Goal: Task Accomplishment & Management: Manage account settings

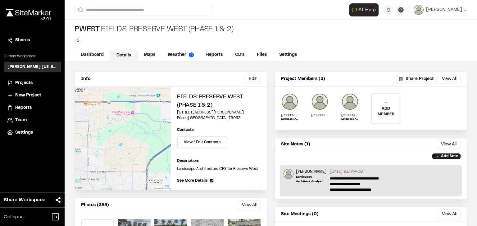
click at [26, 82] on span "Projects" at bounding box center [23, 83] width 17 height 7
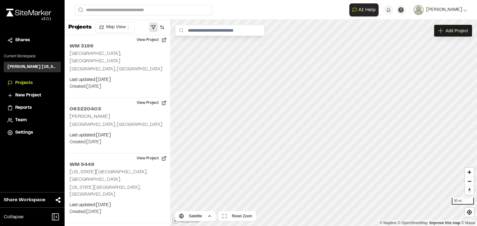
click at [153, 25] on button "button" at bounding box center [153, 27] width 9 height 10
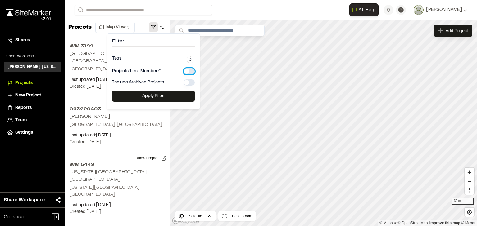
click at [189, 70] on button "button" at bounding box center [188, 71] width 11 height 6
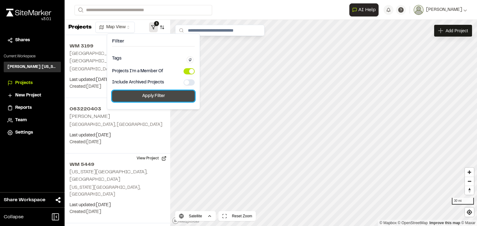
click at [160, 98] on button "Apply Filter" at bounding box center [153, 96] width 83 height 11
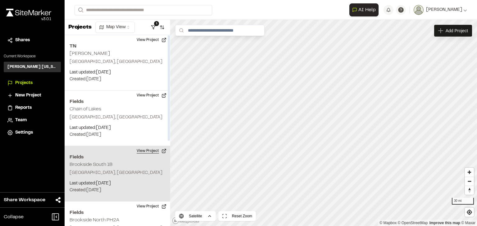
click at [145, 150] on button "View Project" at bounding box center [151, 151] width 37 height 10
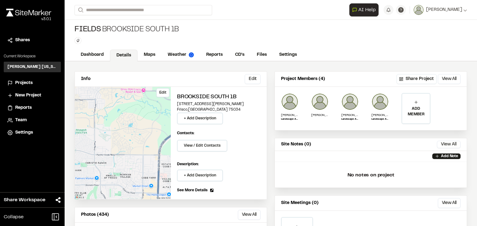
click at [147, 128] on div "Edit" at bounding box center [123, 143] width 96 height 113
click at [151, 56] on link "Maps" at bounding box center [150, 56] width 25 height 12
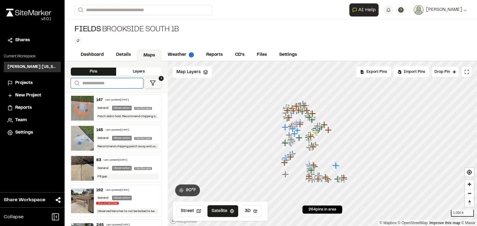
click at [102, 81] on input "Search" at bounding box center [107, 83] width 72 height 10
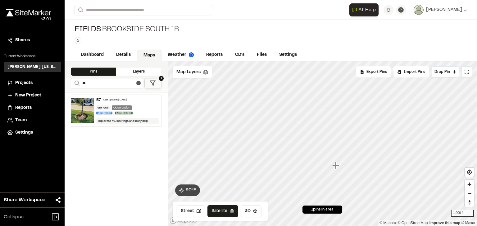
click at [143, 102] on div "57 Last updated [DATE]" at bounding box center [127, 100] width 63 height 6
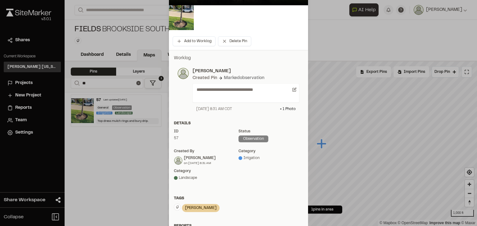
scroll to position [124, 0]
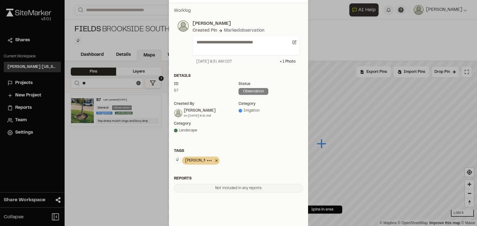
click at [215, 161] on icon at bounding box center [216, 161] width 2 height 2
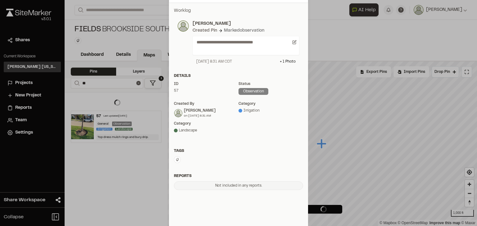
click at [176, 160] on icon at bounding box center [177, 159] width 3 height 3
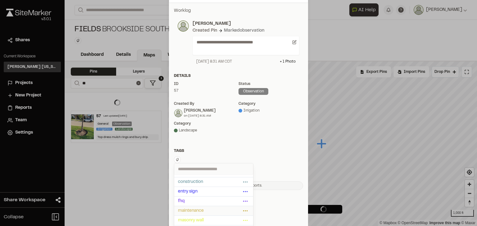
scroll to position [25, 0]
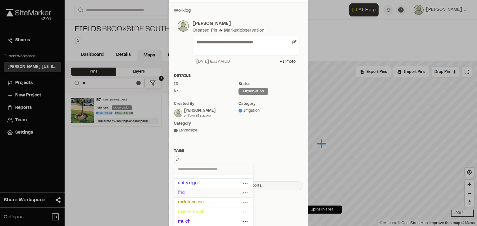
click at [184, 192] on span "fhq" at bounding box center [209, 193] width 63 height 7
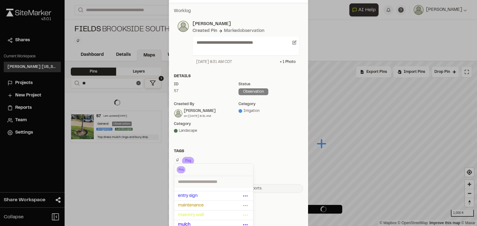
scroll to position [124, 0]
click at [219, 132] on div "Landscape" at bounding box center [206, 131] width 65 height 6
click at [275, 125] on div "ID 57 Status observation Created by [PERSON_NAME] on [DATE] 8:31 AM category Ir…" at bounding box center [238, 109] width 129 height 57
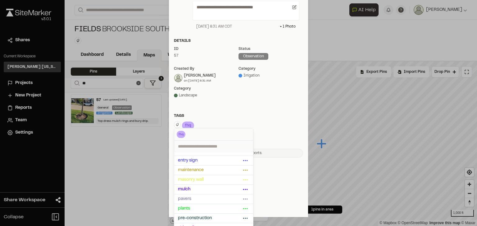
scroll to position [160, 0]
click at [269, 189] on div "**********" at bounding box center [238, 35] width 139 height 364
click at [192, 108] on div "**********" at bounding box center [238, 64] width 139 height 195
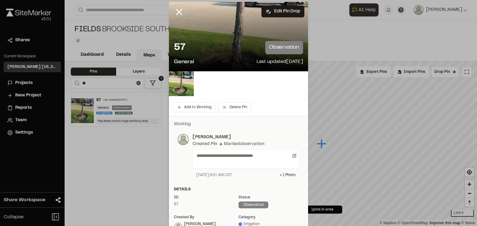
click at [178, 11] on div at bounding box center [238, 102] width 477 height 226
click at [177, 12] on line at bounding box center [179, 12] width 5 height 5
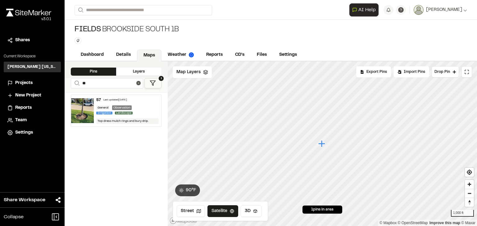
click at [139, 106] on div "General Observation Irrigation Landscape" at bounding box center [127, 111] width 63 height 10
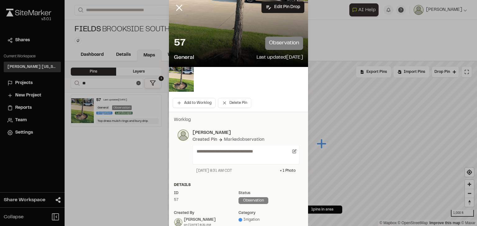
scroll to position [0, 0]
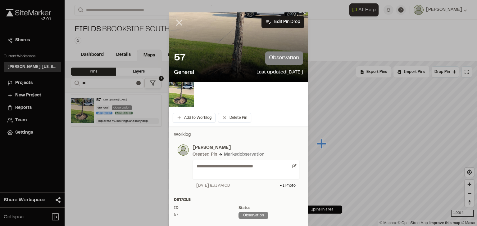
click at [179, 24] on line at bounding box center [179, 22] width 5 height 5
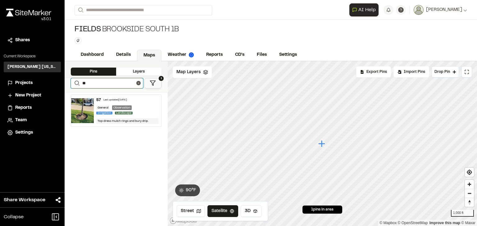
drag, startPoint x: 110, startPoint y: 84, endPoint x: 75, endPoint y: 82, distance: 34.9
click at [75, 82] on form "Search **" at bounding box center [107, 83] width 72 height 10
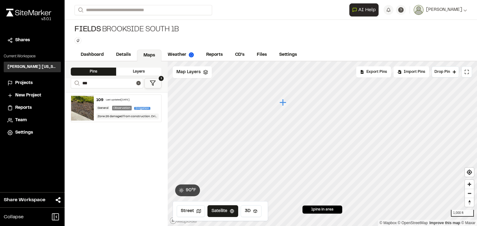
click at [129, 99] on div "Last updated [DATE]" at bounding box center [118, 100] width 24 height 4
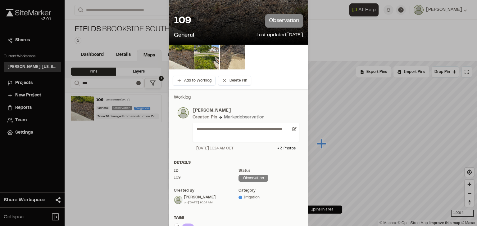
scroll to position [99, 0]
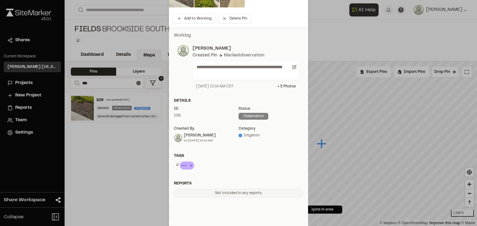
click at [189, 165] on icon at bounding box center [191, 165] width 6 height 7
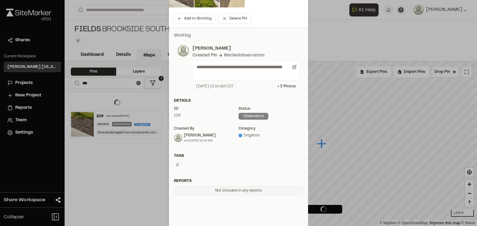
click at [175, 165] on icon at bounding box center [177, 165] width 4 height 4
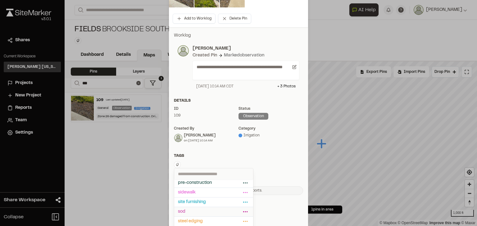
scroll to position [124, 0]
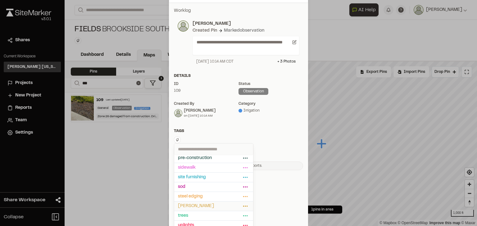
click at [195, 205] on span "[PERSON_NAME]" at bounding box center [209, 206] width 63 height 7
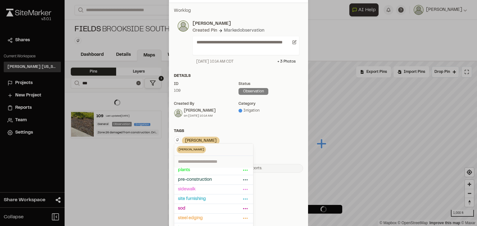
click at [264, 145] on div "[PERSON_NAME] Delete Rename Edit Color Delete Tag Are you sure you want to dele…" at bounding box center [238, 142] width 129 height 10
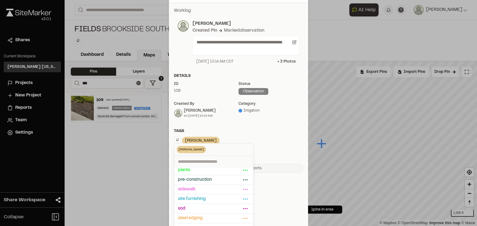
scroll to position [0, 0]
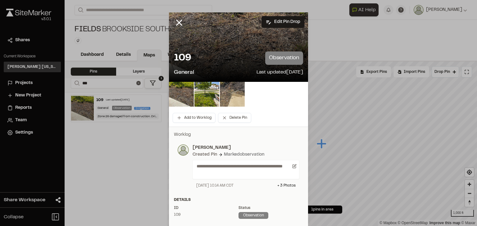
click at [177, 22] on div at bounding box center [238, 113] width 477 height 226
click at [179, 22] on icon at bounding box center [179, 22] width 11 height 11
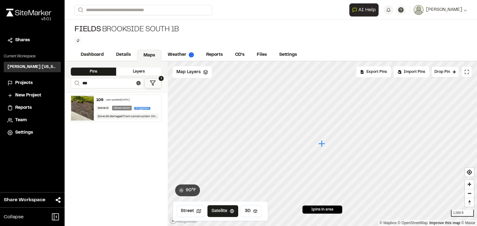
click at [110, 98] on div "Last updated [DATE]" at bounding box center [118, 100] width 24 height 4
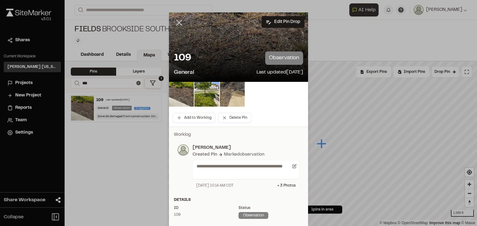
click at [178, 21] on line at bounding box center [179, 22] width 5 height 5
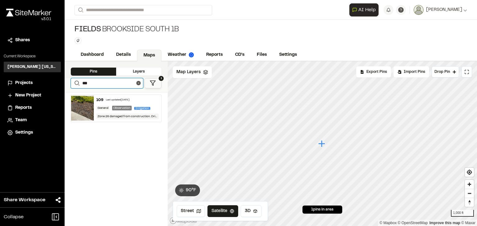
drag, startPoint x: 79, startPoint y: 82, endPoint x: 71, endPoint y: 81, distance: 7.8
click at [71, 81] on form "Search ***" at bounding box center [107, 83] width 72 height 10
type input "***"
click at [119, 98] on div "Last updated [DATE]" at bounding box center [117, 100] width 24 height 4
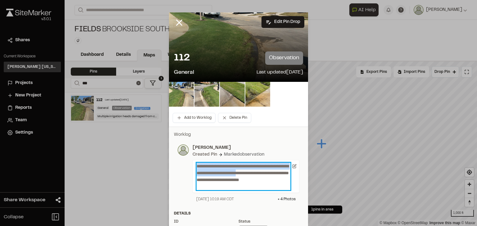
drag, startPoint x: 206, startPoint y: 180, endPoint x: 194, endPoint y: 167, distance: 18.2
click at [194, 167] on div "**********" at bounding box center [245, 176] width 107 height 33
copy p "**********"
drag, startPoint x: 230, startPoint y: 179, endPoint x: 192, endPoint y: 164, distance: 41.4
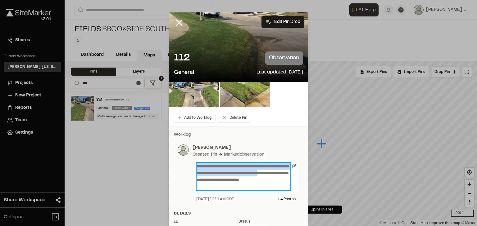
click at [192, 164] on div "**********" at bounding box center [245, 176] width 107 height 33
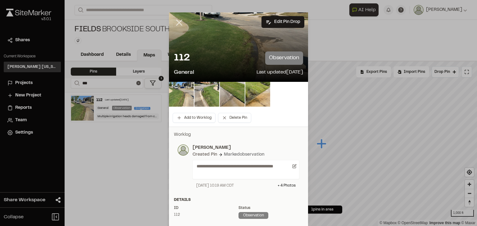
click at [179, 21] on line at bounding box center [179, 22] width 5 height 5
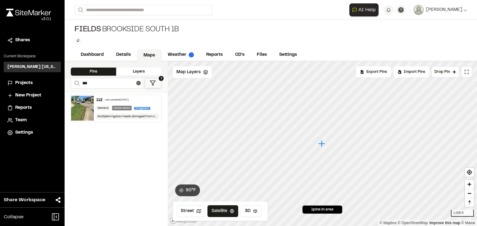
click at [124, 99] on div "Last updated [DATE]" at bounding box center [117, 100] width 24 height 4
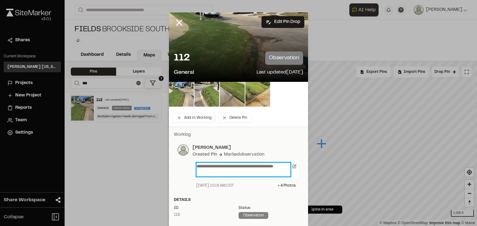
click at [197, 166] on p "**********" at bounding box center [243, 170] width 94 height 14
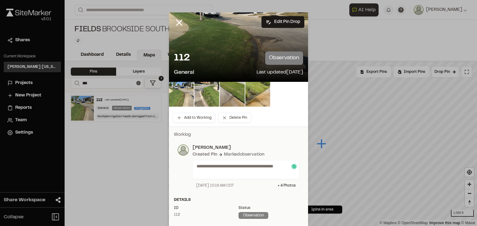
click at [268, 142] on div "**********" at bounding box center [238, 167] width 129 height 52
click at [178, 22] on line at bounding box center [179, 22] width 5 height 5
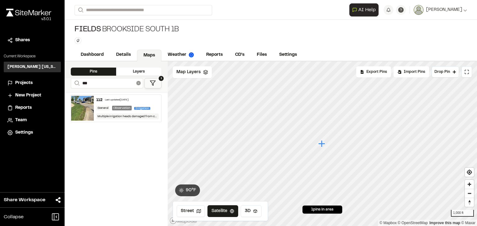
click at [139, 84] on icon at bounding box center [138, 83] width 4 height 4
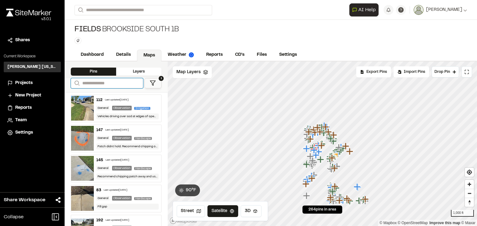
click at [127, 84] on input "Search" at bounding box center [107, 83] width 72 height 10
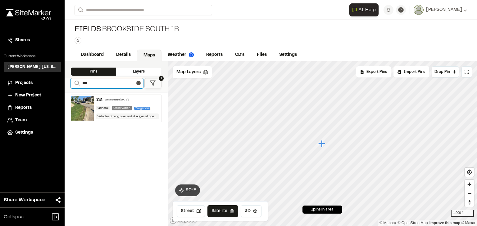
type input "***"
click at [128, 101] on div "Last updated [DATE]" at bounding box center [117, 100] width 24 height 4
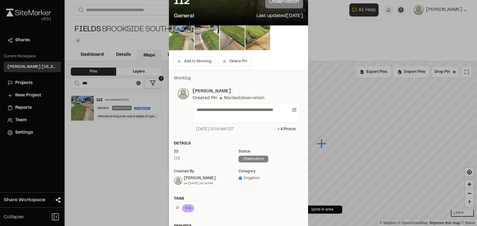
scroll to position [6, 0]
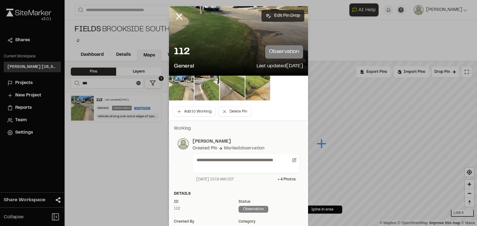
click at [273, 12] on button "Edit Pin Drop" at bounding box center [282, 16] width 43 height 12
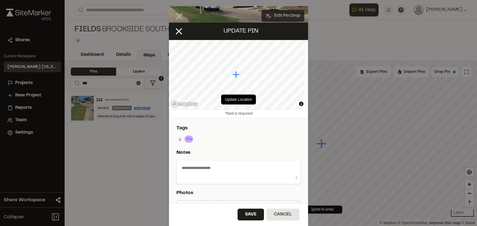
type textarea "**********"
select select "****"
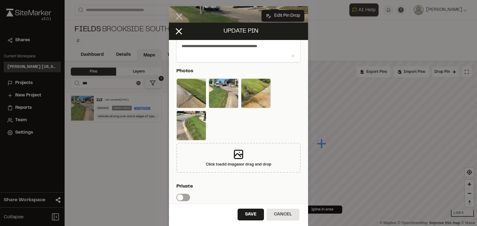
scroll to position [0, 0]
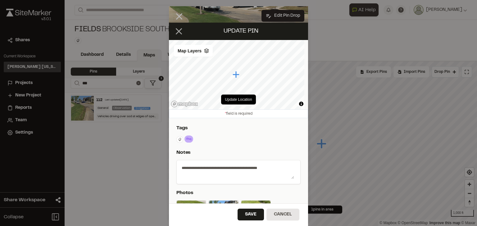
click at [178, 31] on line at bounding box center [178, 31] width 5 height 5
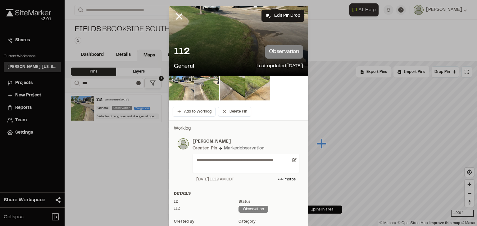
click at [259, 90] on img at bounding box center [257, 88] width 25 height 25
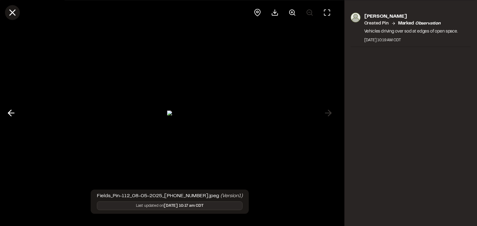
click at [16, 14] on icon at bounding box center [12, 12] width 11 height 11
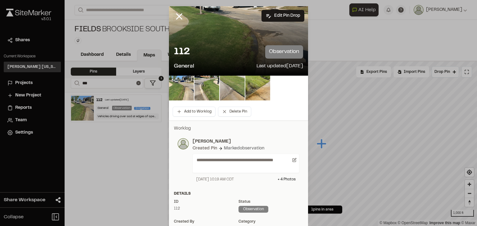
click at [226, 90] on img at bounding box center [232, 88] width 25 height 25
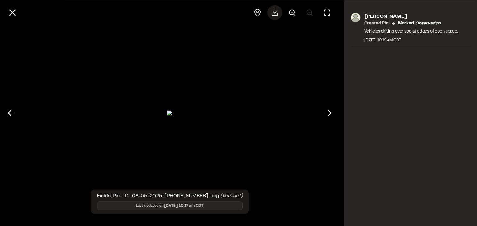
click at [275, 12] on icon at bounding box center [274, 12] width 7 height 7
click at [329, 115] on polyline at bounding box center [329, 113] width 3 height 6
click at [275, 12] on line at bounding box center [275, 12] width 0 height 4
click at [12, 114] on icon at bounding box center [11, 113] width 10 height 11
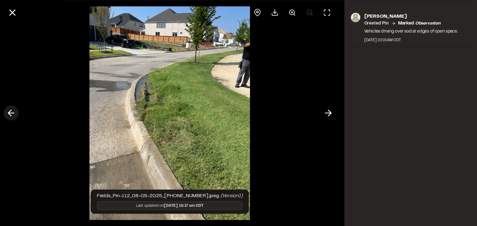
click at [12, 114] on icon at bounding box center [11, 113] width 10 height 11
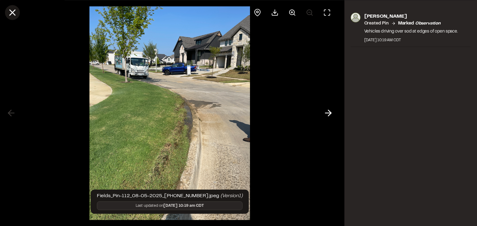
click at [17, 11] on icon at bounding box center [12, 12] width 11 height 11
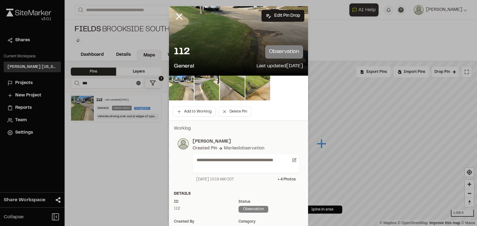
click at [180, 19] on icon at bounding box center [179, 16] width 11 height 11
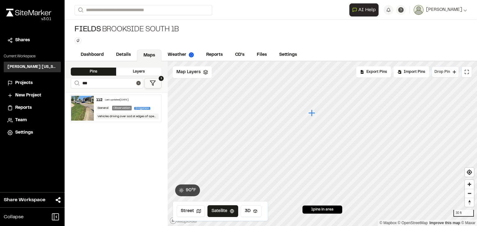
click at [449, 74] on span "Drop Pin" at bounding box center [442, 72] width 16 height 6
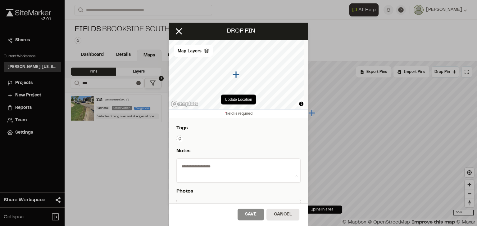
click at [198, 168] on textarea at bounding box center [238, 169] width 119 height 16
paste textarea "**********"
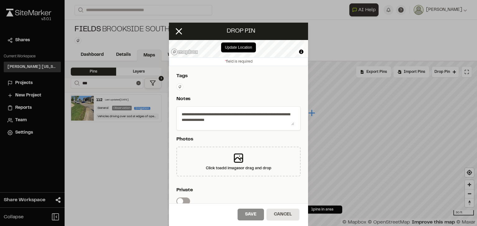
scroll to position [74, 0]
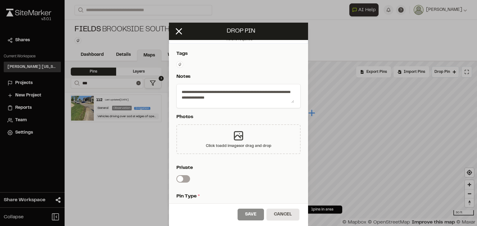
type textarea "**********"
click at [237, 135] on icon at bounding box center [238, 136] width 8 height 8
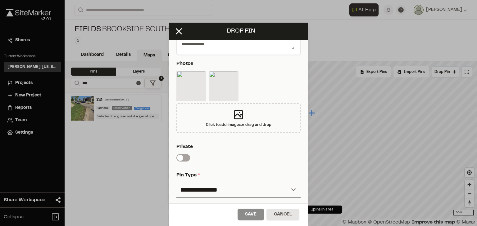
scroll to position [186, 0]
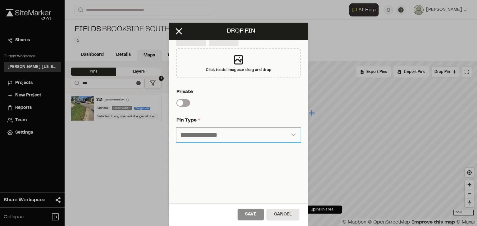
click at [207, 131] on select "**********" at bounding box center [238, 135] width 124 height 15
select select "****"
click at [176, 128] on select "**********" at bounding box center [238, 135] width 124 height 15
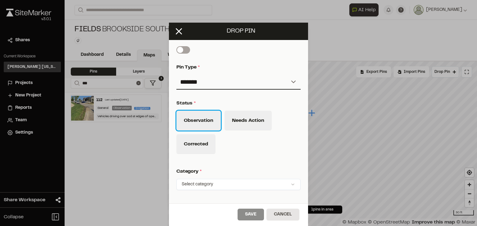
click at [200, 124] on button "Observation" at bounding box center [198, 121] width 44 height 20
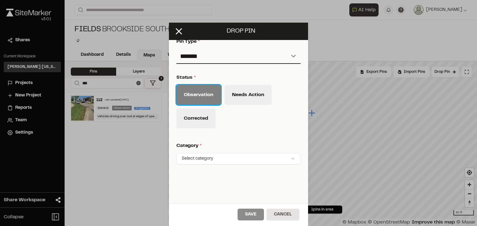
scroll to position [286, 0]
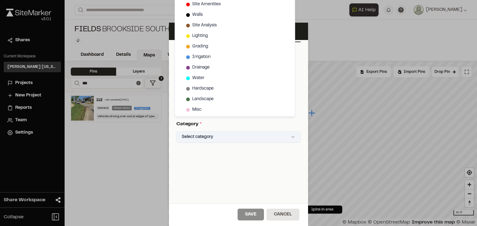
click at [205, 134] on html "Close sidebar v 3.0.1 Shares Current Workspace [PERSON_NAME] [US_STATE] KH Proj…" at bounding box center [238, 113] width 477 height 226
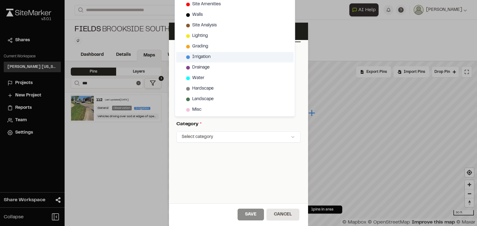
click at [206, 57] on span "Irrigation" at bounding box center [201, 57] width 18 height 7
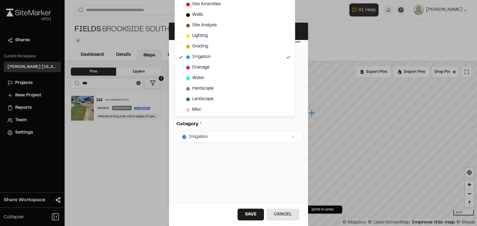
click at [238, 121] on html "Close sidebar v 3.0.1 Shares Current Workspace [PERSON_NAME] [US_STATE] KH Proj…" at bounding box center [238, 113] width 477 height 226
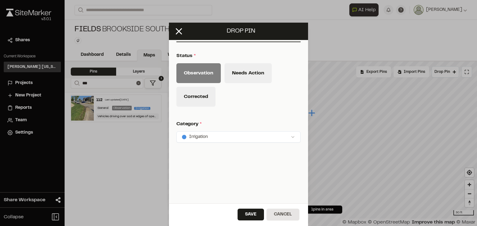
scroll to position [287, 0]
click at [253, 215] on button "Save" at bounding box center [250, 215] width 26 height 12
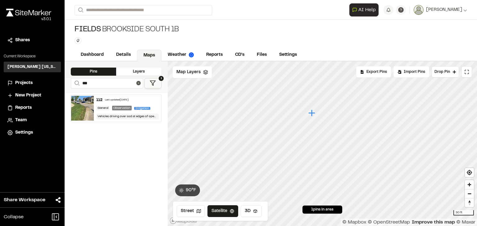
click at [118, 99] on div "Last updated [DATE]" at bounding box center [117, 100] width 24 height 4
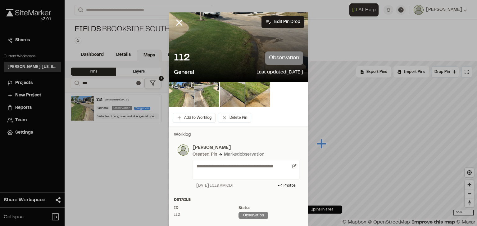
scroll to position [130, 0]
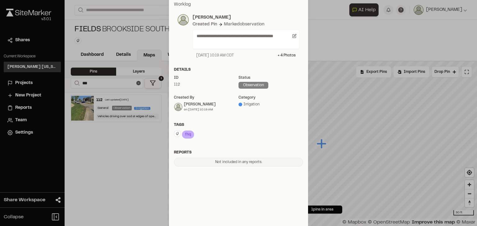
click at [250, 104] on div "Irrigation" at bounding box center [270, 105] width 65 height 6
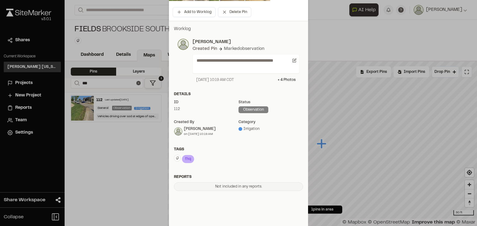
scroll to position [0, 0]
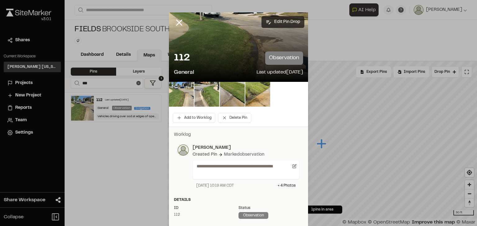
click at [279, 21] on button "Edit Pin Drop" at bounding box center [282, 22] width 43 height 12
select select "****"
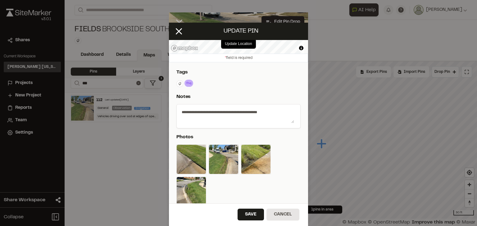
scroll to position [74, 0]
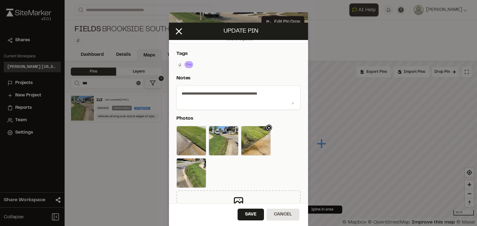
click at [268, 128] on icon at bounding box center [269, 128] width 6 height 6
click at [203, 160] on icon at bounding box center [204, 160] width 6 height 6
click at [190, 173] on icon at bounding box center [191, 173] width 2 height 2
click at [201, 128] on icon at bounding box center [204, 128] width 6 height 6
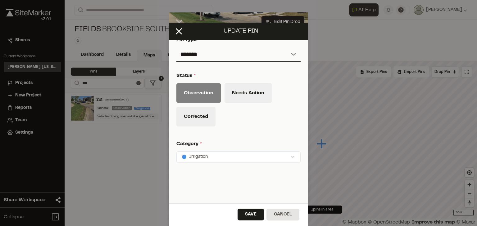
scroll to position [298, 0]
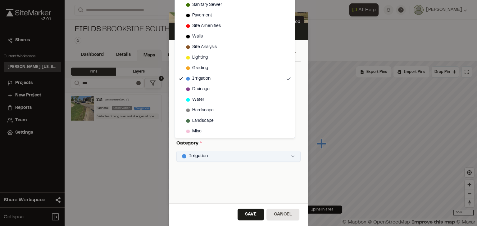
click at [231, 157] on html "Close sidebar v 3.0.1 Shares Current Workspace [PERSON_NAME] [US_STATE] KH Proj…" at bounding box center [238, 113] width 477 height 226
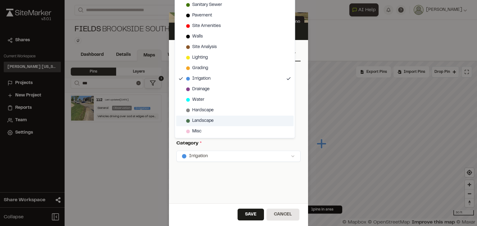
click at [206, 119] on span "Landscape" at bounding box center [202, 121] width 21 height 7
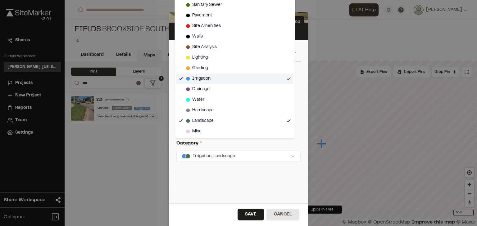
click at [206, 78] on span "Irrigation" at bounding box center [201, 78] width 18 height 7
click at [251, 215] on html "Close sidebar v 3.0.1 Shares Current Workspace [PERSON_NAME] [US_STATE] KH Proj…" at bounding box center [238, 113] width 477 height 226
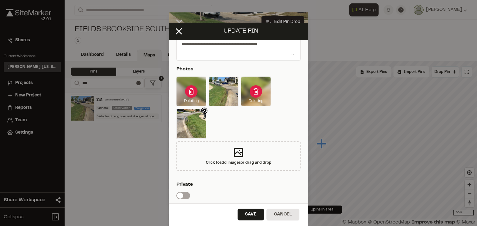
scroll to position [74, 0]
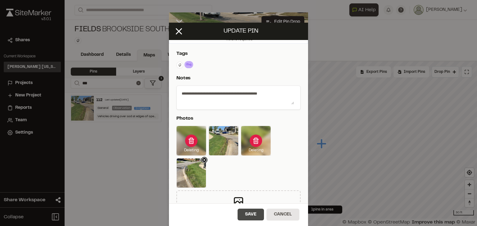
click at [251, 215] on button "Save" at bounding box center [250, 215] width 26 height 12
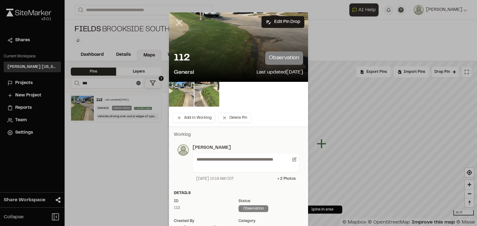
click at [178, 24] on line at bounding box center [179, 22] width 5 height 5
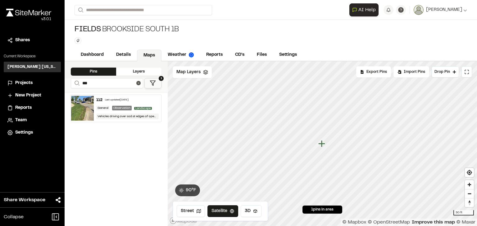
click at [154, 53] on link "Maps" at bounding box center [149, 56] width 25 height 12
click at [140, 81] on icon at bounding box center [138, 83] width 4 height 4
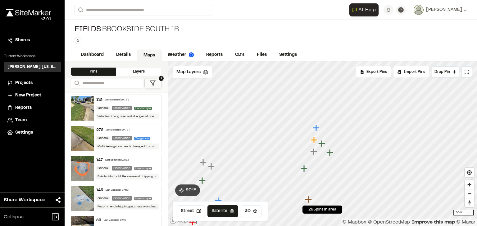
click at [315, 127] on icon "Map marker" at bounding box center [316, 127] width 7 height 7
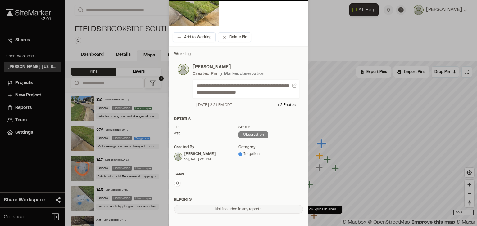
scroll to position [124, 0]
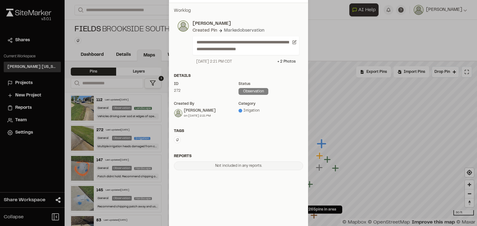
click at [176, 141] on icon at bounding box center [177, 139] width 3 height 3
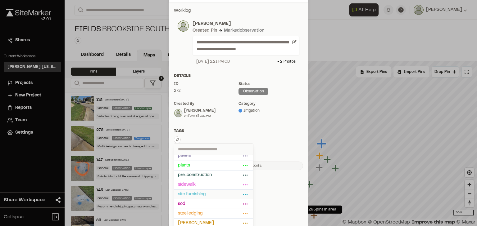
scroll to position [97, 0]
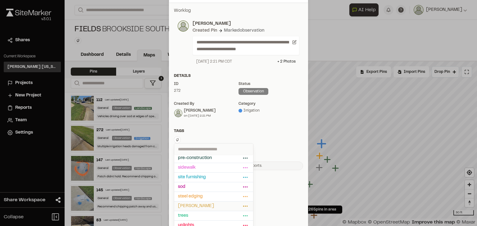
click at [191, 205] on span "[PERSON_NAME]" at bounding box center [209, 206] width 63 height 7
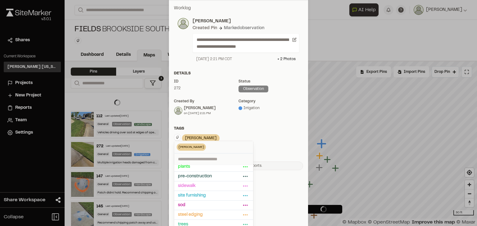
scroll to position [124, 0]
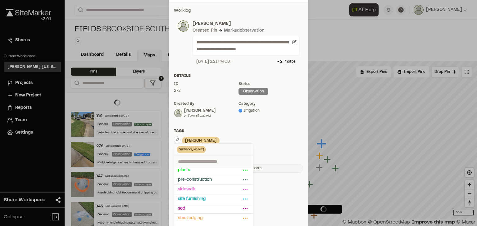
click at [243, 133] on div "Tags" at bounding box center [238, 131] width 129 height 6
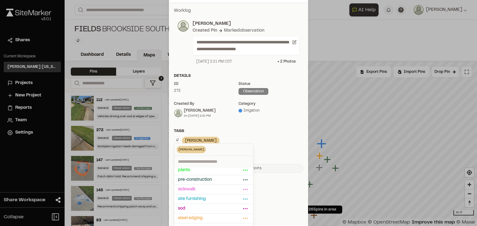
click at [240, 133] on div "Tags" at bounding box center [238, 131] width 129 height 6
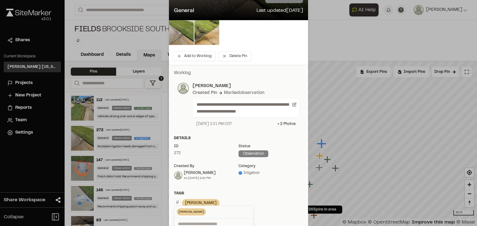
scroll to position [0, 0]
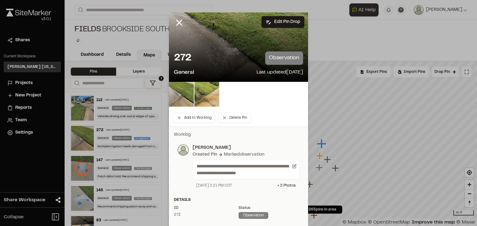
click at [176, 21] on div at bounding box center [238, 113] width 477 height 226
click at [179, 24] on line at bounding box center [179, 22] width 5 height 5
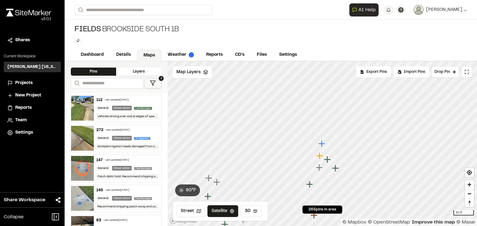
click at [330, 160] on icon "Map marker" at bounding box center [328, 160] width 8 height 8
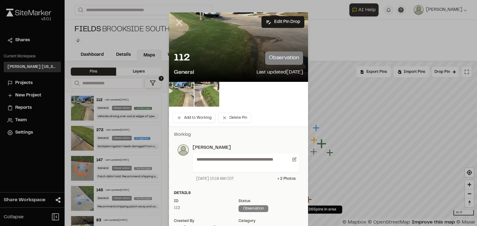
click at [176, 20] on icon at bounding box center [179, 22] width 11 height 11
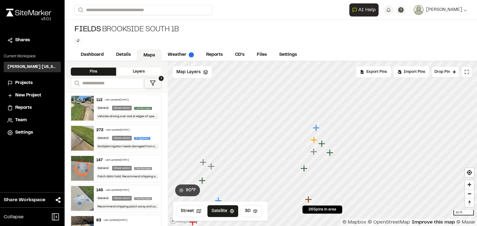
click at [315, 129] on icon "Map marker" at bounding box center [316, 127] width 7 height 7
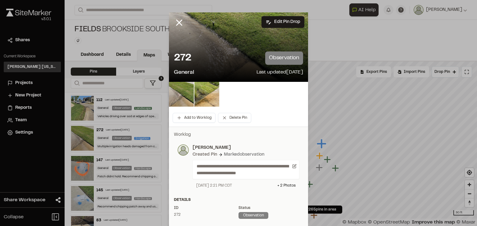
click at [178, 22] on icon at bounding box center [179, 22] width 11 height 11
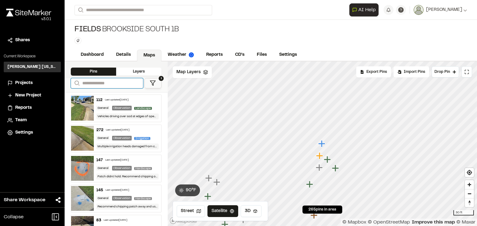
click at [100, 81] on input "Search" at bounding box center [107, 83] width 72 height 10
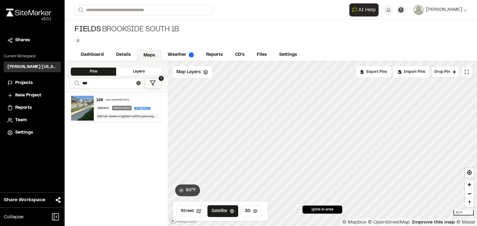
click at [108, 97] on div "126 Last updated [DATE] General Observation Irrigation Did not review irrigatio…" at bounding box center [128, 108] width 68 height 27
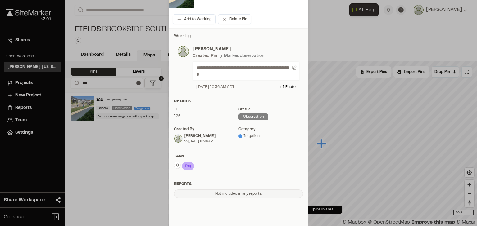
scroll to position [99, 0]
click at [188, 165] on icon at bounding box center [191, 165] width 6 height 7
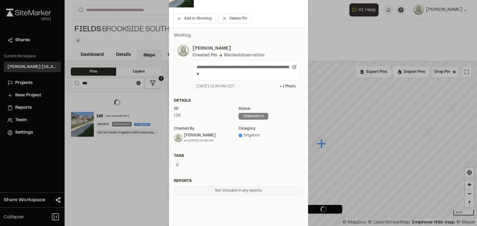
click at [175, 165] on icon at bounding box center [177, 165] width 4 height 4
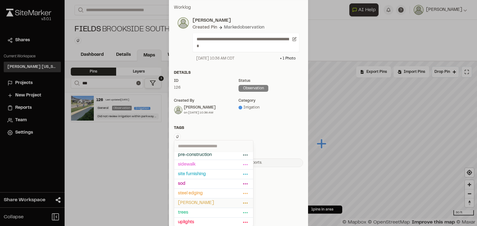
scroll to position [128, 0]
click at [199, 199] on span "[PERSON_NAME]" at bounding box center [209, 202] width 63 height 7
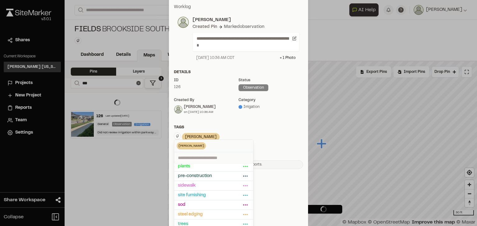
click at [256, 133] on div "[PERSON_NAME] Delete Rename Edit Color Delete Tag Are you sure you want to dele…" at bounding box center [238, 138] width 129 height 10
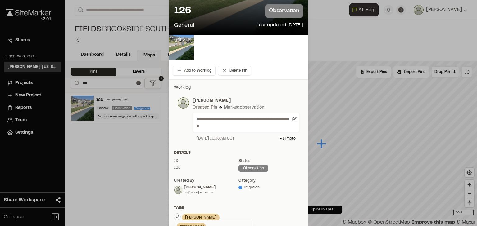
scroll to position [4, 0]
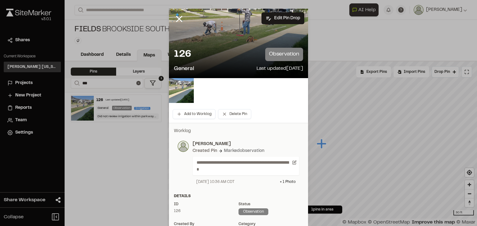
click at [175, 17] on div at bounding box center [238, 109] width 477 height 226
click at [177, 18] on line at bounding box center [179, 18] width 5 height 5
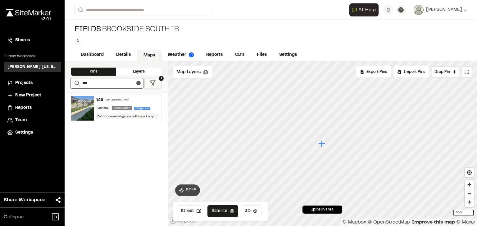
drag, startPoint x: 81, startPoint y: 82, endPoint x: 76, endPoint y: 81, distance: 5.4
click at [76, 81] on form "Search ***" at bounding box center [107, 83] width 72 height 10
type input "***"
click at [110, 100] on div "Last updated [DATE]" at bounding box center [118, 100] width 24 height 4
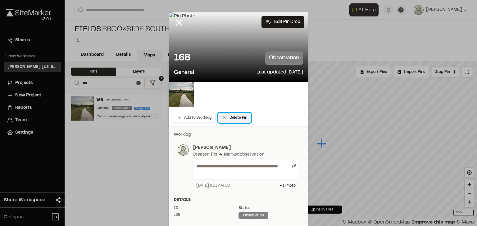
click at [235, 117] on button "Delete Pin" at bounding box center [234, 118] width 33 height 10
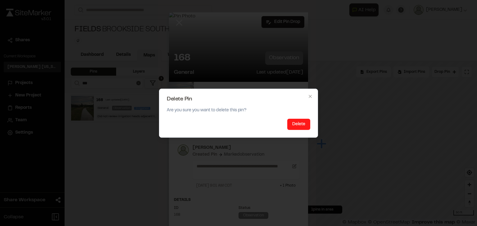
click at [299, 127] on button "Delete" at bounding box center [298, 124] width 23 height 11
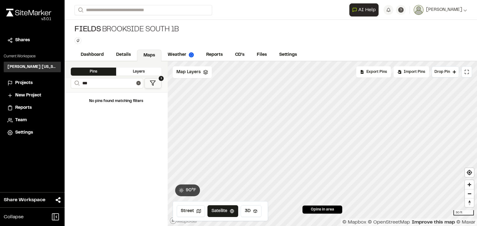
click at [151, 52] on link "Maps" at bounding box center [149, 56] width 25 height 12
click at [138, 80] on div at bounding box center [138, 83] width 4 height 10
click at [139, 84] on icon at bounding box center [138, 83] width 4 height 4
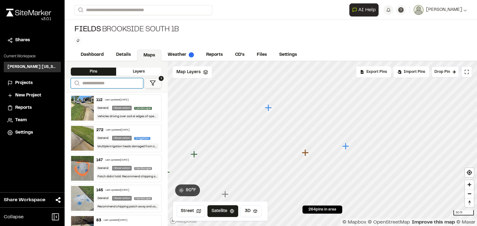
click at [112, 80] on input "Search" at bounding box center [107, 83] width 72 height 10
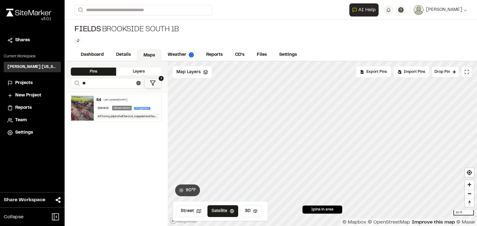
click at [119, 97] on div "54 Last updated [DATE]" at bounding box center [127, 100] width 63 height 6
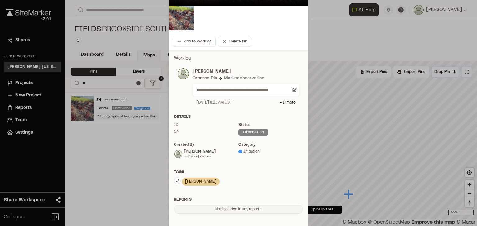
scroll to position [99, 0]
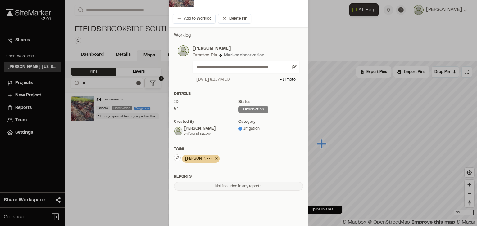
click at [215, 159] on icon at bounding box center [216, 159] width 2 height 2
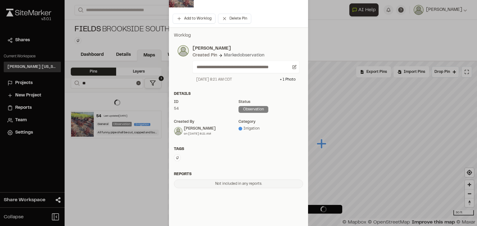
click at [175, 158] on icon at bounding box center [177, 158] width 4 height 4
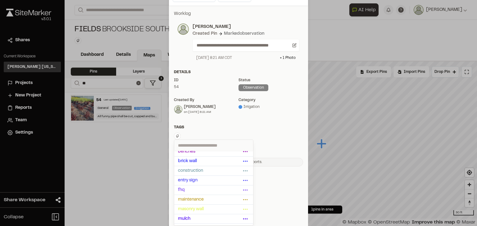
scroll to position [0, 0]
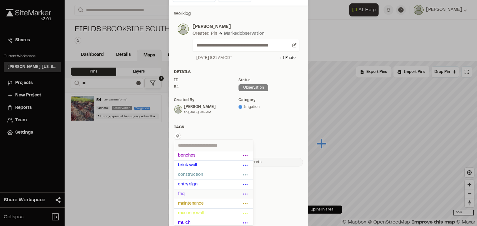
click at [185, 193] on span "fhq" at bounding box center [209, 194] width 63 height 7
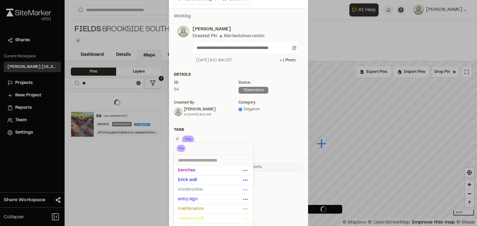
scroll to position [121, 0]
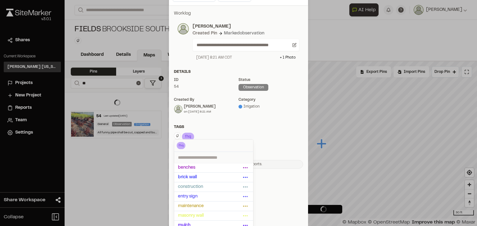
click at [261, 131] on div "Tags fhq Delete Rename Edit Color Delete Tag Are you sure you want to delete th…" at bounding box center [238, 135] width 139 height 23
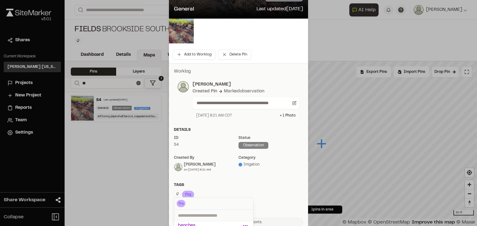
scroll to position [0, 0]
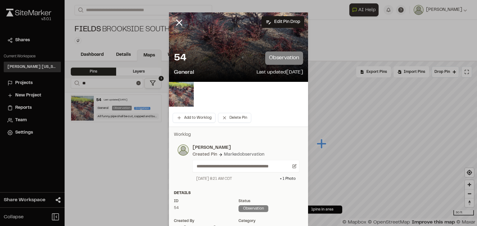
click at [174, 22] on div at bounding box center [238, 113] width 477 height 226
click at [177, 22] on line at bounding box center [179, 22] width 5 height 5
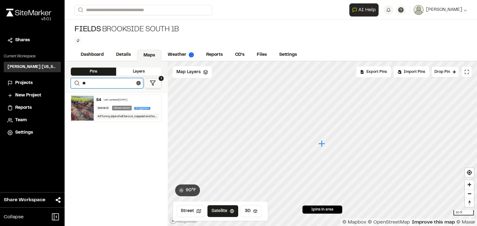
drag, startPoint x: 92, startPoint y: 83, endPoint x: 74, endPoint y: 82, distance: 19.0
click at [74, 82] on form "Search **" at bounding box center [107, 83] width 72 height 10
click at [85, 105] on img at bounding box center [82, 108] width 23 height 25
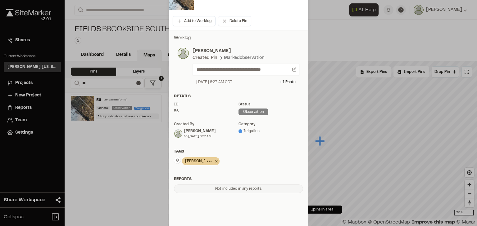
scroll to position [99, 0]
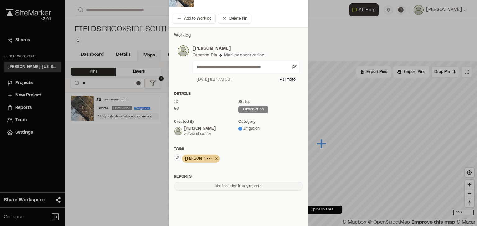
click at [215, 159] on icon at bounding box center [216, 159] width 2 height 2
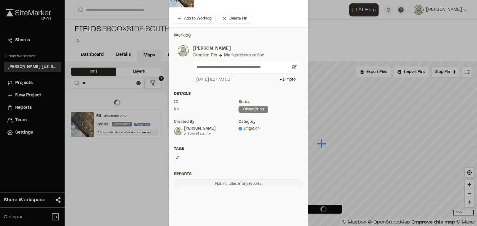
click at [176, 159] on icon at bounding box center [177, 157] width 3 height 3
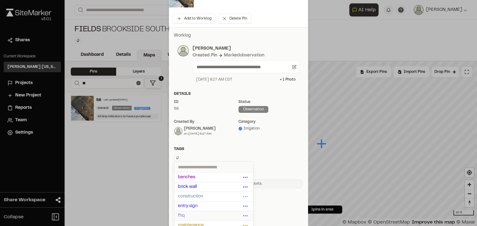
click at [185, 216] on span "fhq" at bounding box center [209, 216] width 63 height 7
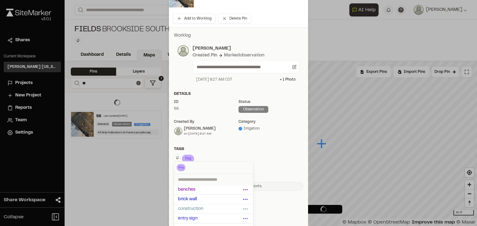
click at [217, 144] on div "**********" at bounding box center [238, 111] width 139 height 169
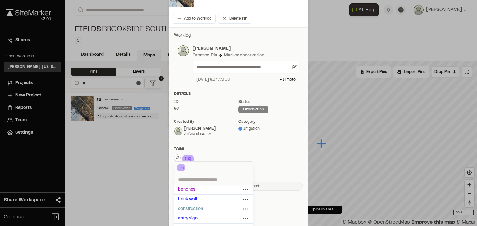
scroll to position [0, 0]
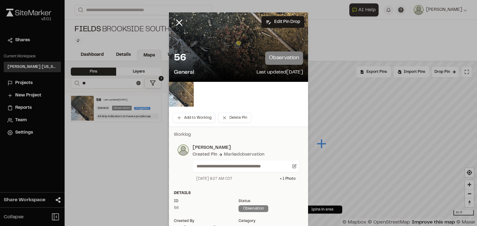
click at [176, 22] on div at bounding box center [238, 113] width 477 height 226
click at [181, 21] on icon at bounding box center [179, 22] width 11 height 11
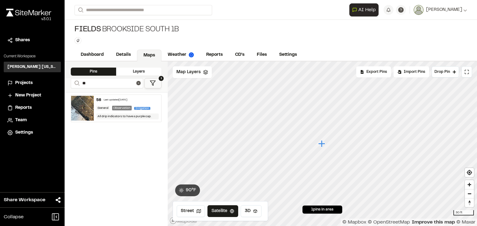
click at [119, 99] on div "Last updated [DATE]" at bounding box center [116, 100] width 24 height 4
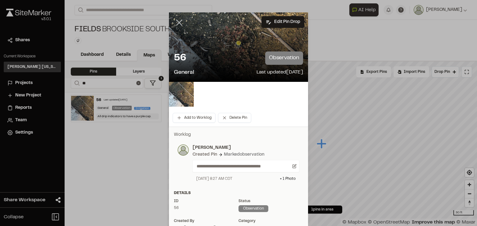
click at [178, 24] on line at bounding box center [179, 22] width 5 height 5
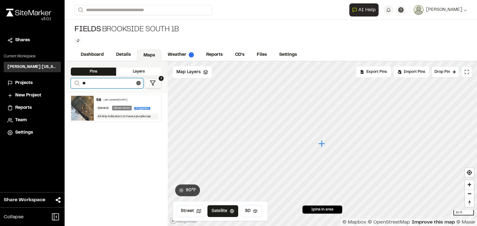
drag, startPoint x: 97, startPoint y: 82, endPoint x: 78, endPoint y: 78, distance: 19.1
click at [76, 83] on form "Search **" at bounding box center [107, 83] width 72 height 10
click at [125, 101] on div "Last updated [DATE]" at bounding box center [115, 100] width 24 height 4
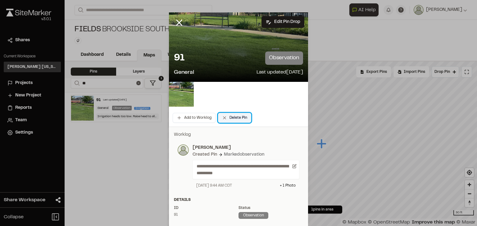
click at [239, 117] on button "Delete Pin" at bounding box center [234, 118] width 33 height 10
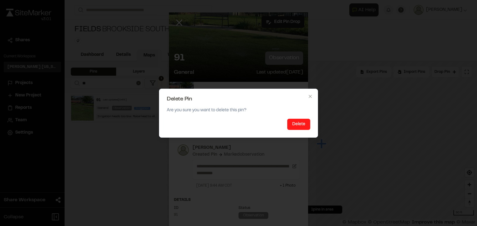
click at [297, 120] on button "Delete" at bounding box center [298, 124] width 23 height 11
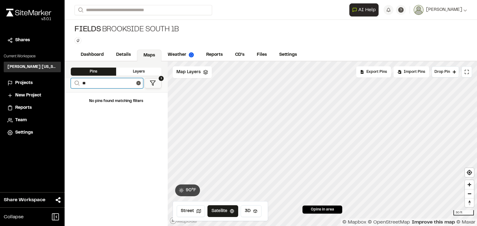
drag, startPoint x: 90, startPoint y: 82, endPoint x: 52, endPoint y: 82, distance: 37.2
click at [52, 82] on div "Close sidebar v 3.0.1 Shares Current Workspace [PERSON_NAME] [US_STATE] KH Proj…" at bounding box center [238, 113] width 477 height 226
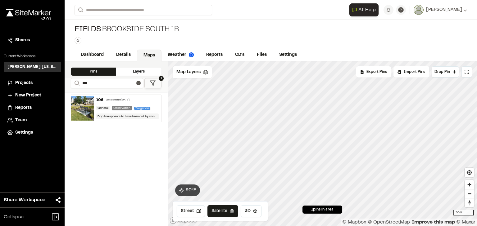
click at [122, 98] on div "Last updated [DATE]" at bounding box center [118, 100] width 24 height 4
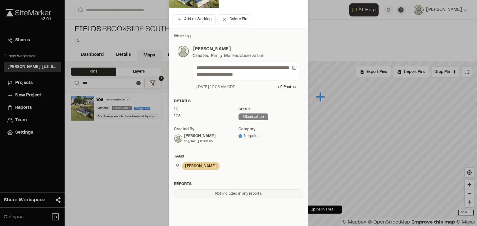
scroll to position [99, 0]
click at [213, 166] on icon at bounding box center [216, 165] width 6 height 7
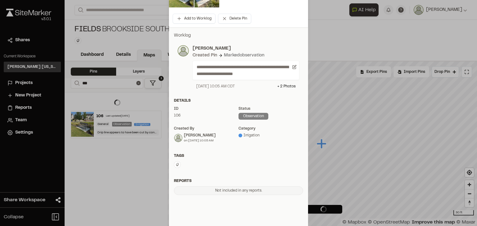
click at [175, 167] on button at bounding box center [177, 164] width 7 height 7
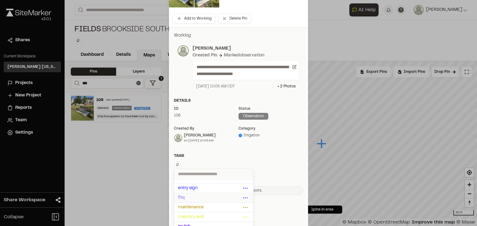
click at [182, 197] on span "fhq" at bounding box center [209, 198] width 63 height 7
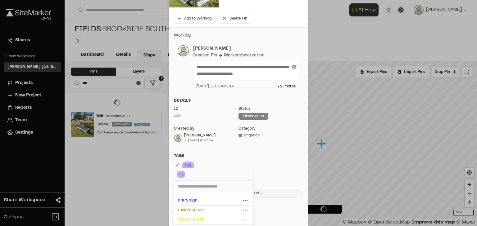
click at [212, 143] on div "Details ID 106 Status observation Created by [PERSON_NAME] on [DATE] 10:05 AM c…" at bounding box center [238, 123] width 139 height 50
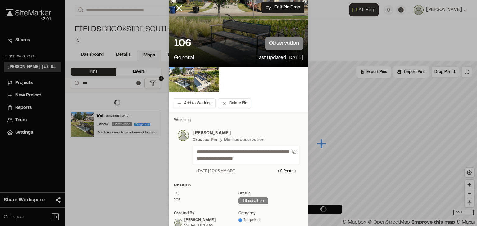
scroll to position [0, 0]
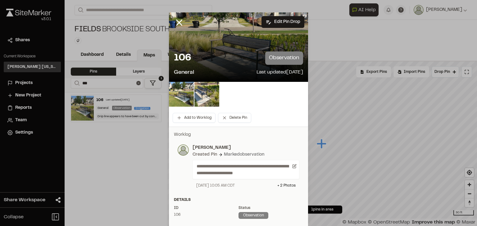
click at [177, 22] on div at bounding box center [238, 113] width 477 height 226
click at [178, 21] on line at bounding box center [179, 22] width 5 height 5
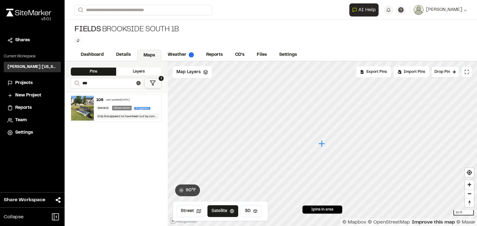
click at [124, 98] on div "Last updated [DATE]" at bounding box center [118, 100] width 24 height 4
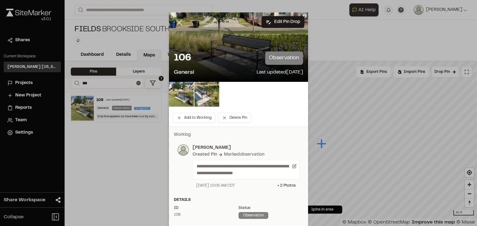
click at [179, 23] on icon at bounding box center [179, 22] width 11 height 11
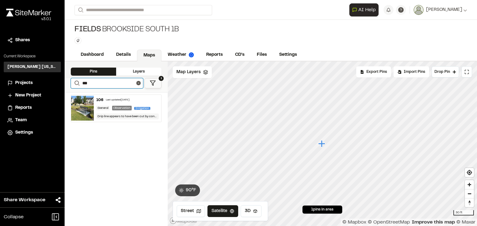
drag, startPoint x: 87, startPoint y: 82, endPoint x: 75, endPoint y: 83, distance: 12.1
click at [75, 83] on form "Search ***" at bounding box center [107, 83] width 72 height 10
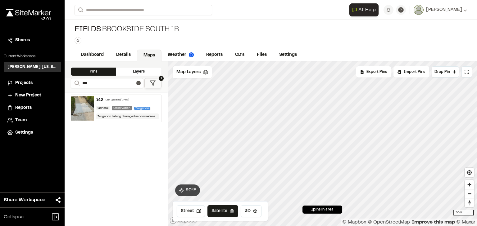
click at [119, 99] on div "Last updated [DATE]" at bounding box center [118, 100] width 24 height 4
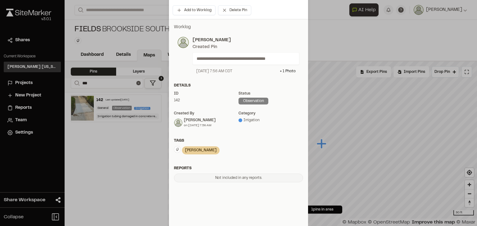
scroll to position [124, 0]
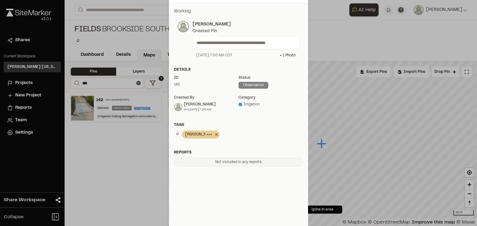
click at [213, 134] on icon at bounding box center [216, 134] width 6 height 7
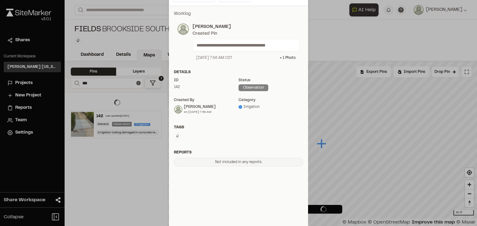
click at [178, 135] on button at bounding box center [177, 136] width 7 height 7
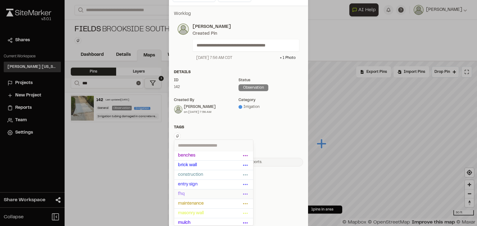
click at [193, 192] on span "fhq" at bounding box center [209, 194] width 63 height 7
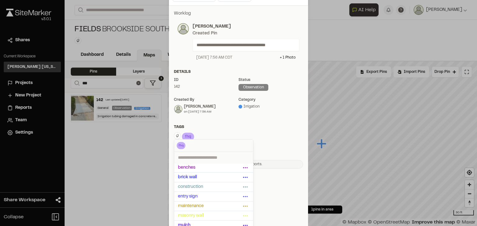
click at [260, 127] on div "Tags" at bounding box center [238, 127] width 129 height 6
click at [221, 124] on div "Tags" at bounding box center [238, 127] width 129 height 6
drag, startPoint x: 204, startPoint y: 124, endPoint x: 230, endPoint y: 126, distance: 26.1
click at [205, 124] on div "**********" at bounding box center [238, 89] width 139 height 169
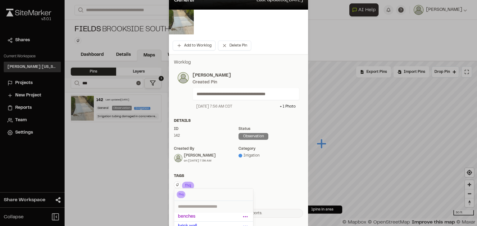
scroll to position [0, 0]
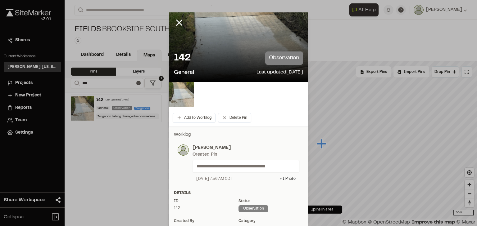
click at [174, 22] on div at bounding box center [238, 113] width 477 height 226
click at [177, 21] on line at bounding box center [179, 22] width 5 height 5
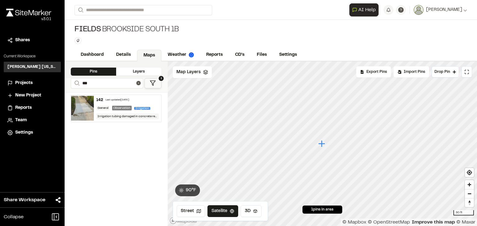
click at [115, 101] on div "Last updated [DATE]" at bounding box center [118, 100] width 24 height 4
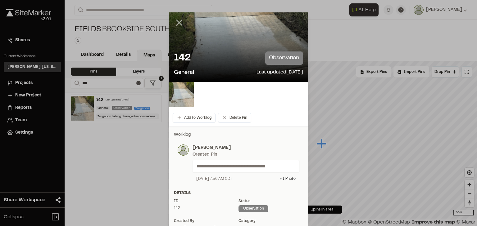
click at [180, 21] on icon at bounding box center [179, 22] width 11 height 11
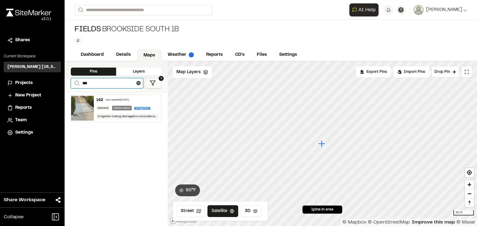
click at [109, 82] on input "***" at bounding box center [107, 83] width 72 height 10
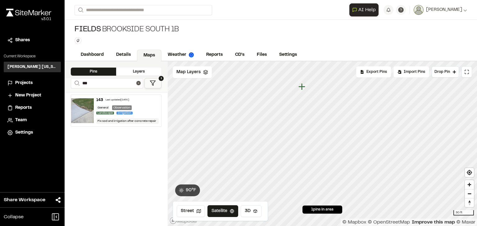
click at [150, 109] on div "General Observation Landscape Irrigation" at bounding box center [127, 111] width 63 height 10
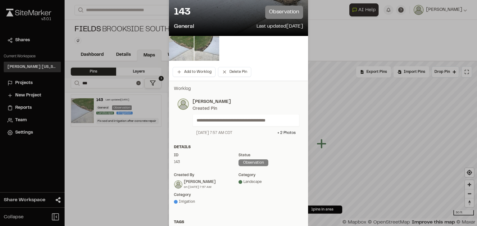
scroll to position [124, 0]
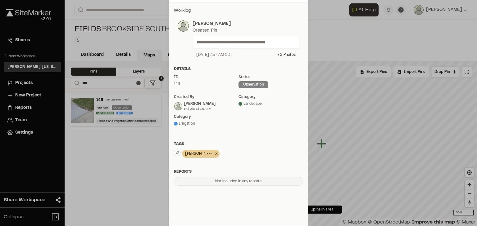
click at [213, 153] on icon at bounding box center [216, 153] width 6 height 7
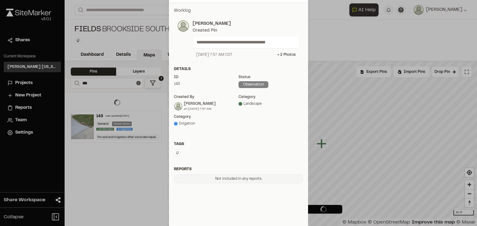
click at [177, 154] on button at bounding box center [177, 153] width 7 height 7
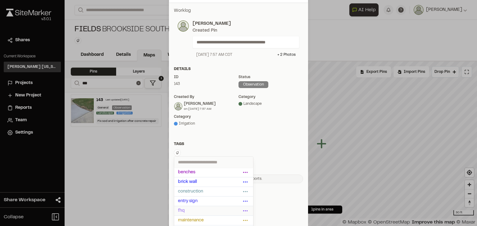
click at [185, 209] on span "fhq" at bounding box center [209, 211] width 63 height 7
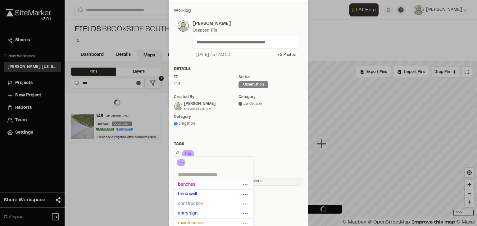
click at [229, 135] on div "Details ID 143 Status observation Created by [PERSON_NAME] on [DATE] 7:57 AM ca…" at bounding box center [238, 101] width 139 height 70
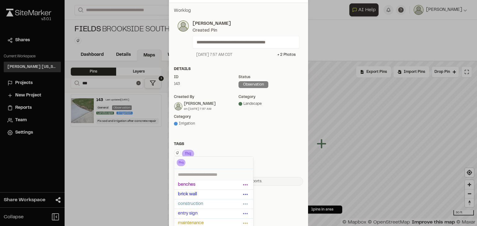
click at [246, 134] on div "Details ID 143 Status observation Created by [PERSON_NAME] on [DATE] 7:57 AM ca…" at bounding box center [238, 101] width 139 height 70
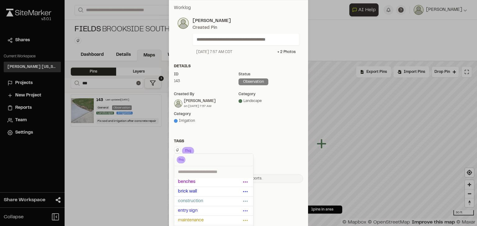
scroll to position [149, 0]
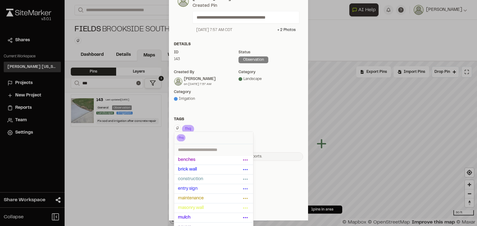
click at [233, 128] on div "fhq Delete Rename Edit Color Delete Tag Are you sure you want to delete this ta…" at bounding box center [238, 130] width 129 height 10
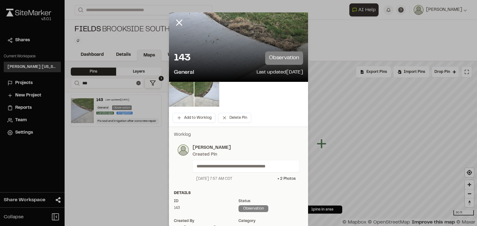
scroll to position [0, 0]
click at [180, 19] on div at bounding box center [238, 113] width 477 height 226
click at [178, 22] on icon at bounding box center [179, 22] width 11 height 11
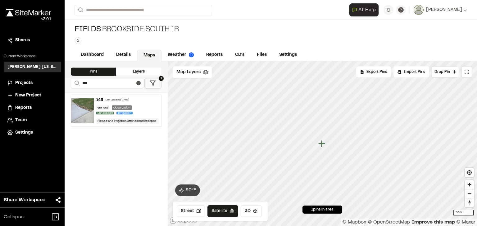
click at [142, 97] on div "143 Last updated [DATE]" at bounding box center [127, 100] width 63 height 6
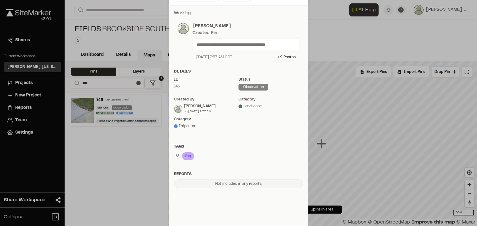
scroll to position [144, 0]
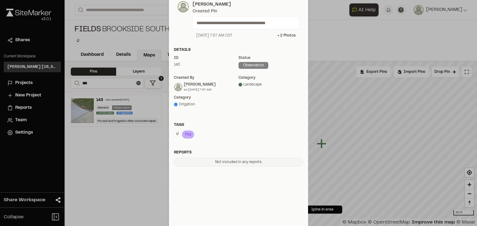
click at [280, 21] on p "**********" at bounding box center [243, 23] width 94 height 7
click at [268, 21] on p "**********" at bounding box center [243, 23] width 94 height 7
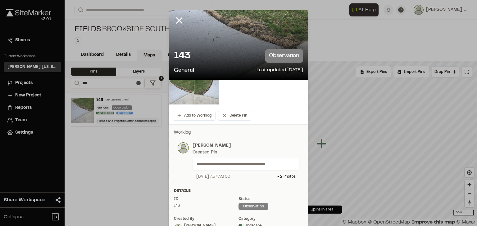
scroll to position [0, 0]
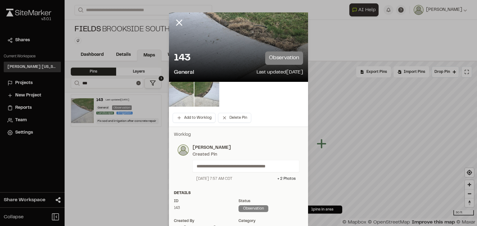
drag, startPoint x: 279, startPoint y: 164, endPoint x: 249, endPoint y: 165, distance: 30.1
click at [259, 165] on p "**********" at bounding box center [243, 166] width 94 height 7
click at [223, 163] on p "**********" at bounding box center [243, 166] width 94 height 7
click at [214, 165] on p "**********" at bounding box center [243, 166] width 94 height 7
click at [224, 165] on p "**********" at bounding box center [243, 166] width 94 height 7
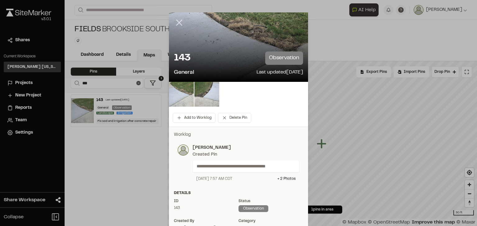
click at [176, 20] on icon at bounding box center [179, 22] width 11 height 11
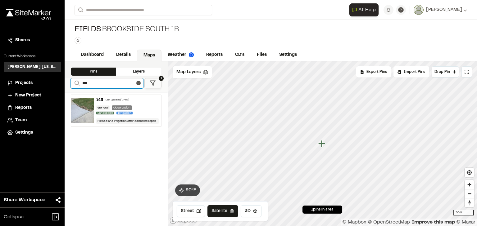
drag, startPoint x: 90, startPoint y: 82, endPoint x: 90, endPoint y: 78, distance: 3.7
click at [87, 82] on input "***" at bounding box center [107, 83] width 72 height 10
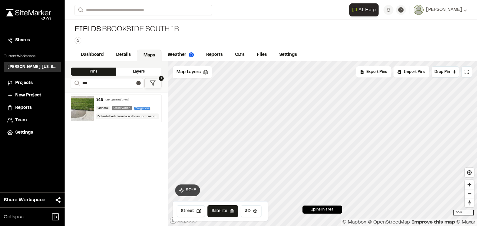
click at [136, 98] on div "146 Last updated [DATE]" at bounding box center [127, 100] width 63 height 6
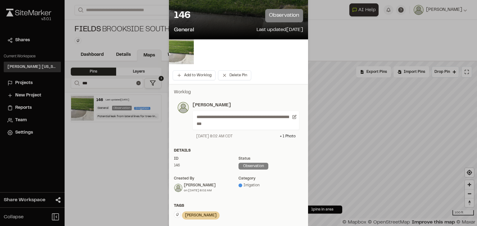
scroll to position [99, 0]
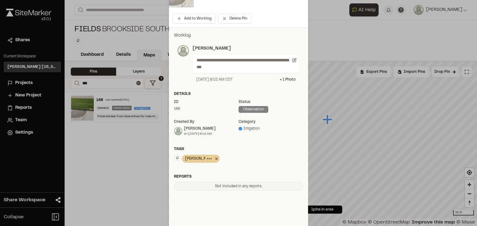
click at [213, 160] on icon at bounding box center [216, 158] width 6 height 7
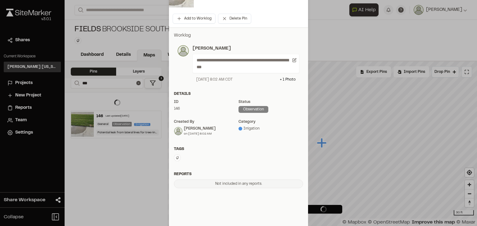
click at [175, 158] on icon at bounding box center [177, 158] width 4 height 4
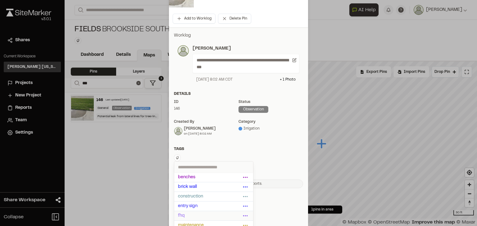
click at [181, 216] on span "fhq" at bounding box center [209, 216] width 63 height 7
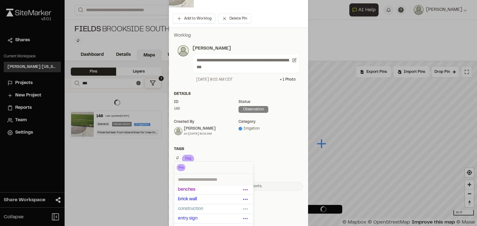
click at [231, 145] on div "**********" at bounding box center [238, 111] width 139 height 169
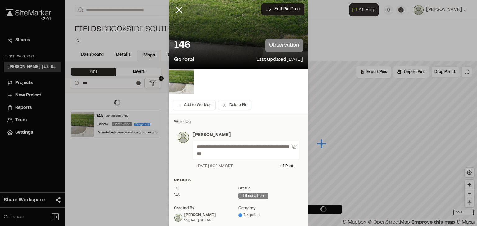
scroll to position [0, 0]
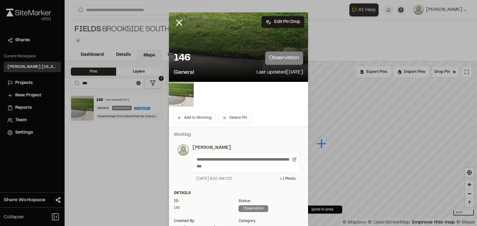
click at [176, 22] on div at bounding box center [238, 113] width 477 height 226
click at [179, 22] on icon at bounding box center [179, 22] width 11 height 11
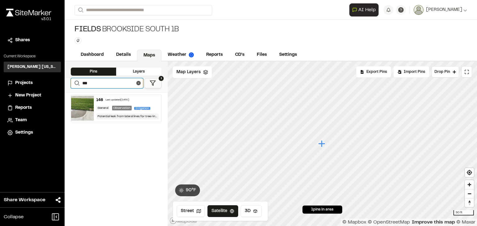
drag, startPoint x: 102, startPoint y: 84, endPoint x: 82, endPoint y: 82, distance: 20.6
click at [82, 82] on form "Search ***" at bounding box center [107, 83] width 72 height 10
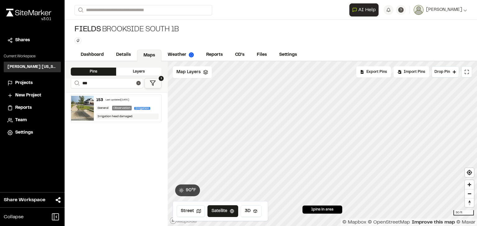
click at [127, 101] on div "153 Last updated [DATE]" at bounding box center [127, 100] width 63 height 6
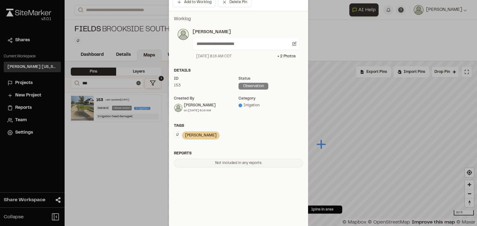
scroll to position [117, 0]
click at [213, 135] on icon at bounding box center [216, 134] width 6 height 7
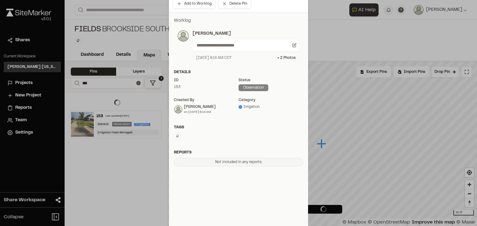
click at [175, 136] on icon at bounding box center [177, 136] width 4 height 4
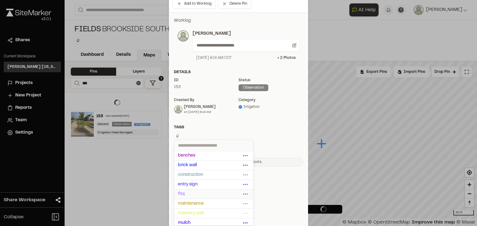
click at [183, 194] on span "fhq" at bounding box center [209, 194] width 63 height 7
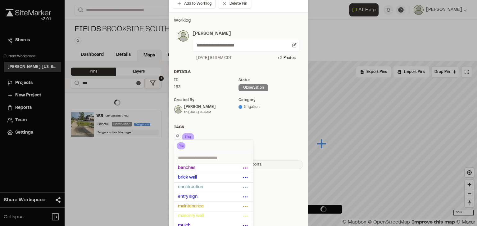
click at [216, 123] on div "**********" at bounding box center [238, 93] width 139 height 162
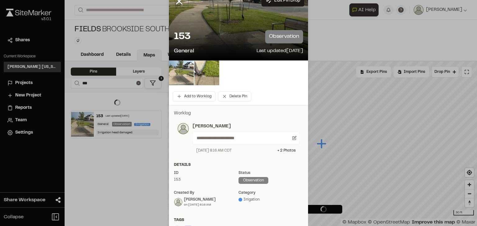
scroll to position [0, 0]
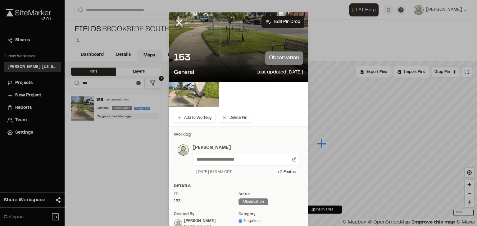
click at [178, 22] on div at bounding box center [238, 113] width 477 height 226
click at [178, 23] on line at bounding box center [179, 22] width 5 height 5
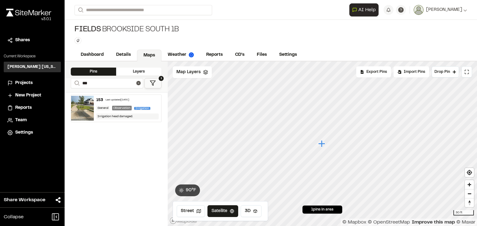
click at [129, 100] on div "Last updated [DATE]" at bounding box center [118, 100] width 24 height 4
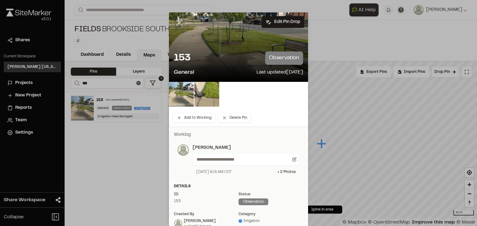
click at [177, 22] on line at bounding box center [179, 22] width 5 height 5
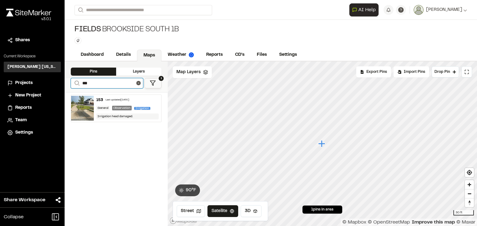
click at [88, 82] on input "***" at bounding box center [107, 83] width 72 height 10
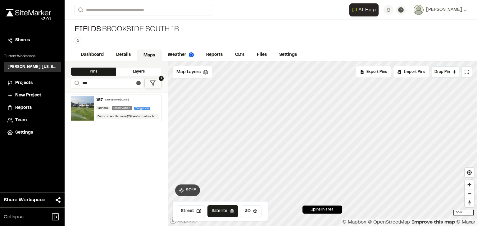
click at [119, 99] on div "Last updated [DATE]" at bounding box center [117, 100] width 24 height 4
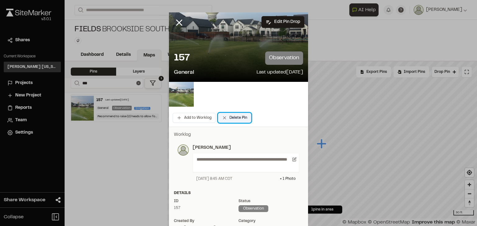
click at [235, 117] on button "Delete Pin" at bounding box center [234, 118] width 33 height 10
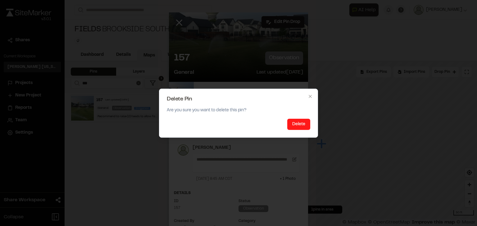
click at [298, 124] on button "Delete" at bounding box center [298, 124] width 23 height 11
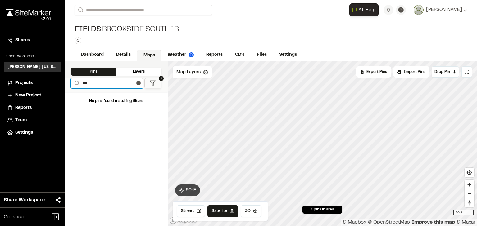
drag, startPoint x: 89, startPoint y: 82, endPoint x: 83, endPoint y: 81, distance: 5.7
click at [83, 81] on input "***" at bounding box center [107, 83] width 72 height 10
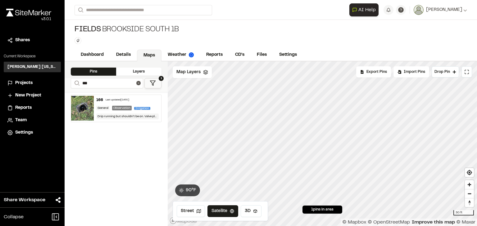
click at [124, 100] on div "Last updated [DATE]" at bounding box center [118, 100] width 24 height 4
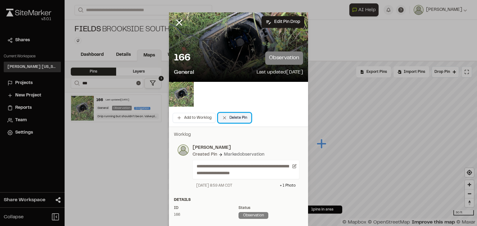
click at [231, 116] on button "Delete Pin" at bounding box center [234, 118] width 33 height 10
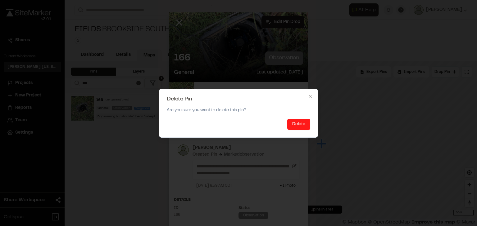
click at [305, 124] on button "Delete" at bounding box center [298, 124] width 23 height 11
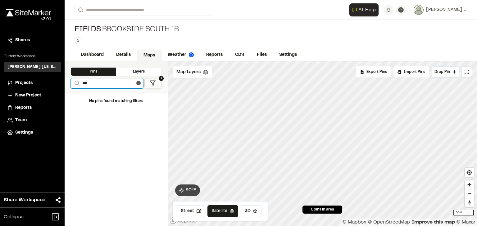
click at [87, 82] on input "***" at bounding box center [107, 83] width 72 height 10
click at [97, 80] on input "***" at bounding box center [107, 83] width 72 height 10
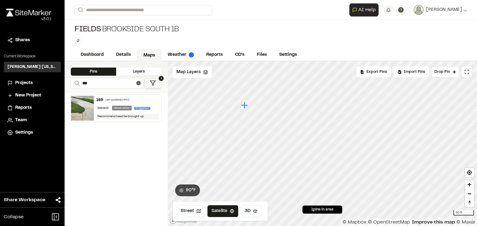
click at [109, 97] on div "169 Last updated [DATE] General Observation Irrigation Recommend head be brough…" at bounding box center [128, 108] width 68 height 27
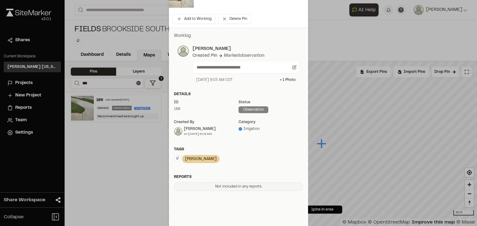
scroll to position [99, 0]
click at [213, 160] on icon at bounding box center [216, 158] width 6 height 7
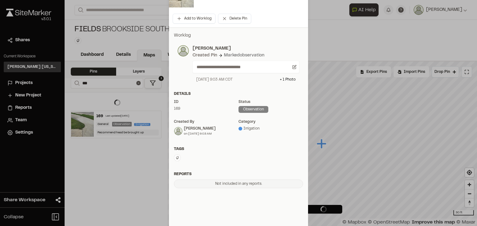
click at [175, 159] on icon at bounding box center [177, 158] width 4 height 4
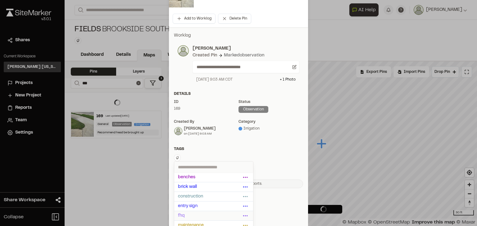
click at [189, 216] on span "fhq" at bounding box center [209, 216] width 63 height 7
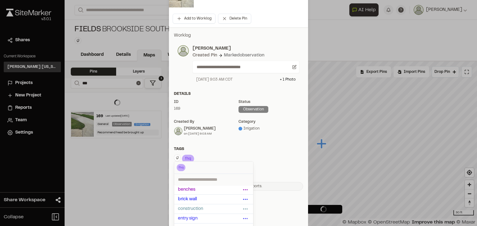
click at [196, 142] on div "**********" at bounding box center [238, 111] width 139 height 169
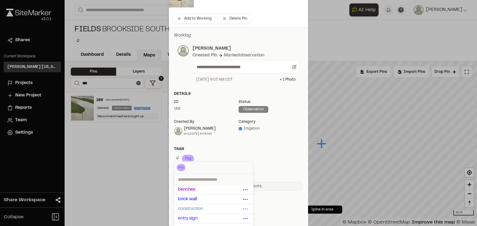
click at [196, 147] on div "Tags" at bounding box center [238, 150] width 129 height 6
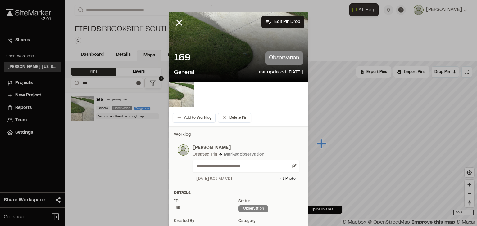
click at [180, 25] on div at bounding box center [238, 113] width 477 height 226
click at [177, 22] on line at bounding box center [179, 22] width 5 height 5
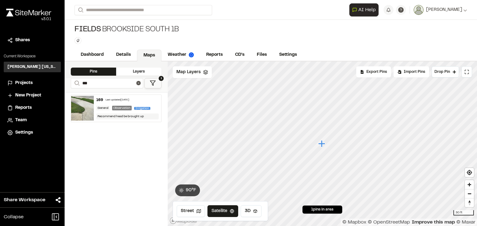
click at [112, 99] on div "Last updated [DATE]" at bounding box center [118, 100] width 24 height 4
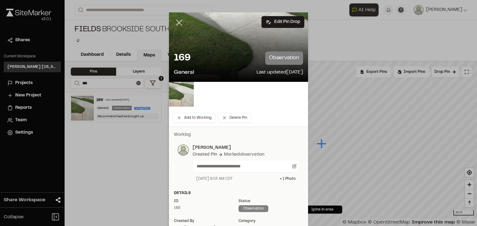
click at [177, 20] on icon at bounding box center [179, 22] width 11 height 11
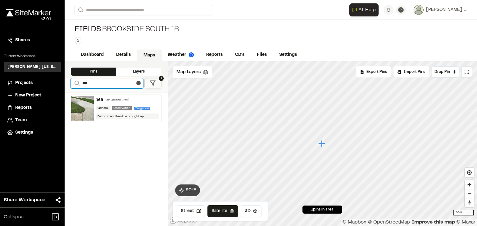
click at [102, 81] on input "***" at bounding box center [107, 83] width 72 height 10
click at [119, 100] on div "Last updated [DATE]" at bounding box center [118, 100] width 24 height 4
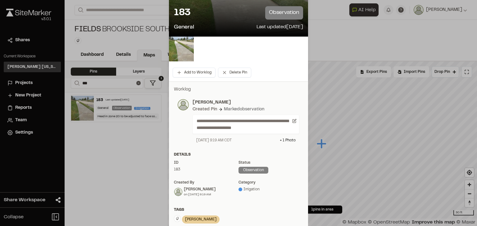
scroll to position [99, 0]
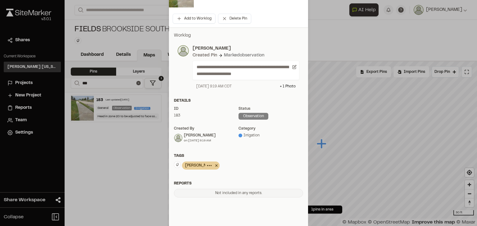
click at [213, 166] on icon at bounding box center [216, 165] width 6 height 7
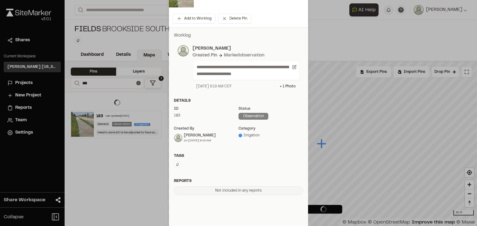
click at [174, 168] on div "Type Enter or comma to add tag." at bounding box center [238, 164] width 129 height 7
click at [175, 165] on icon at bounding box center [177, 165] width 4 height 4
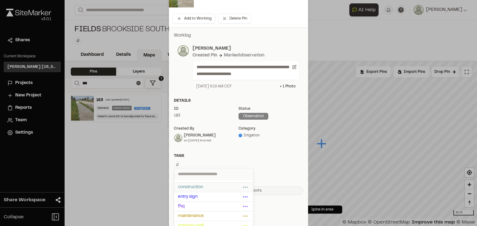
scroll to position [25, 0]
click at [195, 199] on span "fhq" at bounding box center [209, 198] width 63 height 7
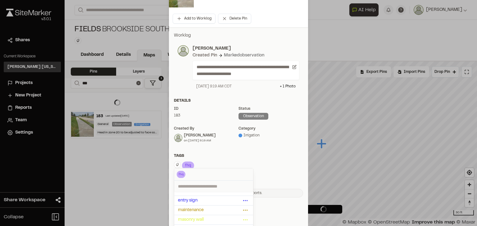
click at [234, 151] on div "**********" at bounding box center [238, 114] width 139 height 175
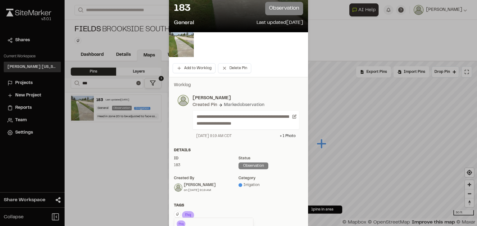
click at [226, 153] on div at bounding box center [238, 63] width 477 height 226
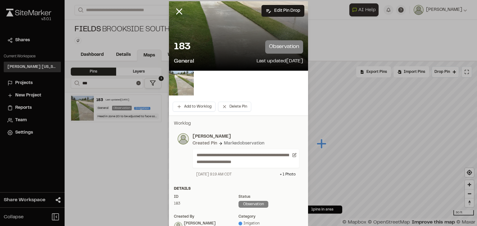
scroll to position [0, 0]
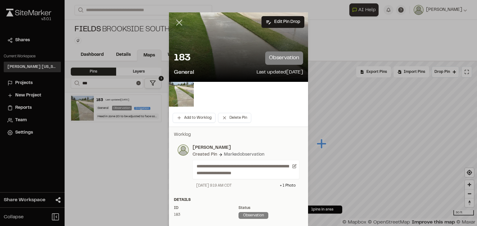
click at [177, 23] on line at bounding box center [179, 22] width 5 height 5
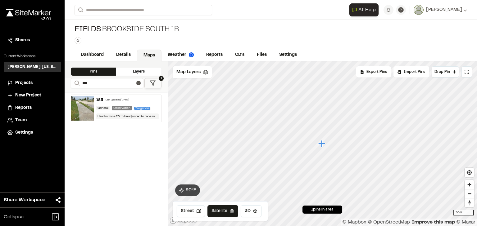
click at [129, 97] on div "183 Last updated [DATE]" at bounding box center [127, 100] width 63 height 6
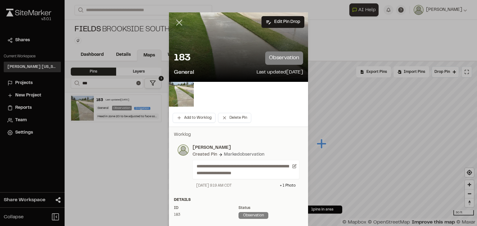
click at [180, 23] on icon at bounding box center [179, 22] width 11 height 11
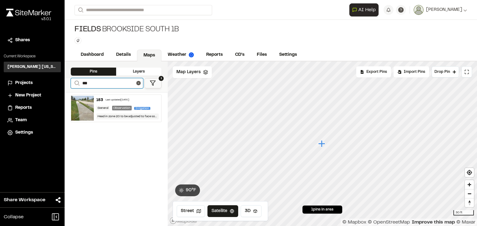
drag, startPoint x: 90, startPoint y: 82, endPoint x: 87, endPoint y: 81, distance: 3.2
click at [87, 81] on input "***" at bounding box center [107, 83] width 72 height 10
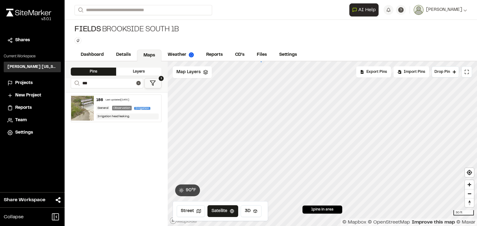
click at [122, 99] on div "Last updated [DATE]" at bounding box center [118, 100] width 24 height 4
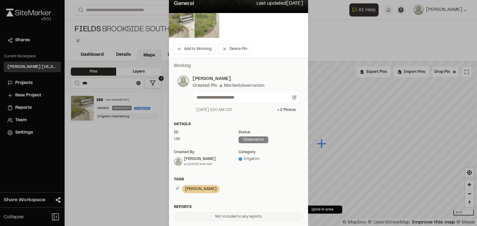
scroll to position [74, 0]
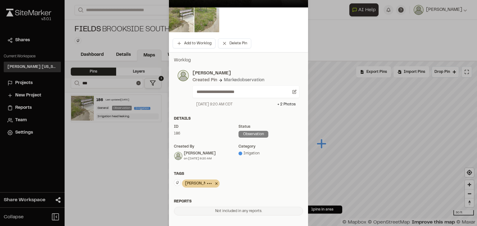
click at [213, 185] on icon at bounding box center [216, 183] width 6 height 7
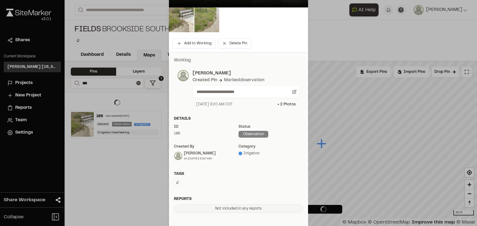
click at [176, 185] on button at bounding box center [177, 182] width 7 height 7
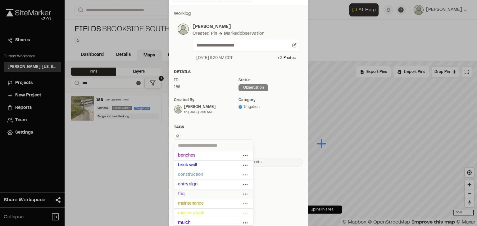
click at [187, 192] on span "fhq" at bounding box center [209, 194] width 63 height 7
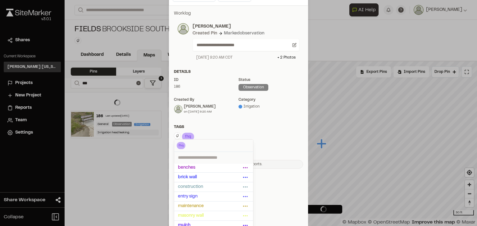
click at [209, 129] on div "Tags" at bounding box center [238, 127] width 129 height 6
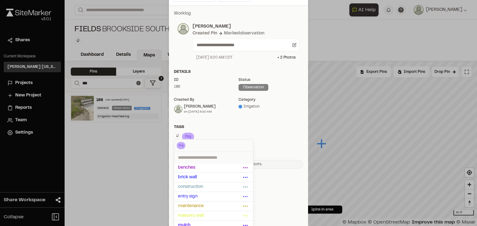
click at [209, 129] on div "Tags" at bounding box center [238, 127] width 129 height 6
click at [187, 119] on div "**********" at bounding box center [238, 89] width 139 height 169
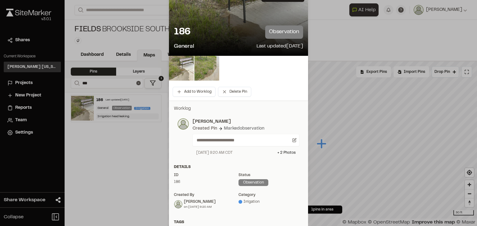
scroll to position [0, 0]
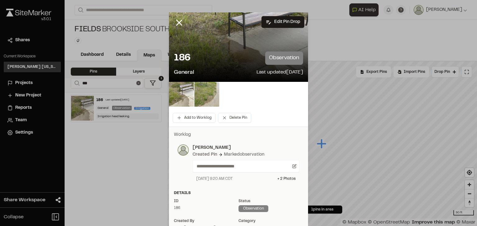
click at [177, 25] on div at bounding box center [238, 113] width 477 height 226
click at [177, 22] on icon at bounding box center [179, 22] width 11 height 11
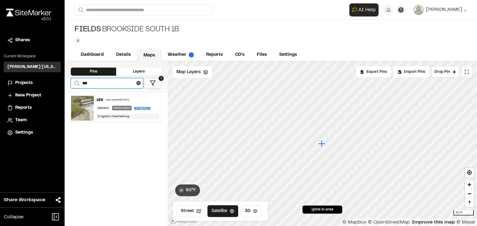
drag, startPoint x: 92, startPoint y: 82, endPoint x: 85, endPoint y: 82, distance: 6.5
click at [85, 82] on input "***" at bounding box center [107, 83] width 72 height 10
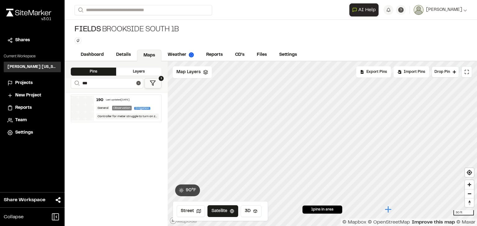
click at [119, 98] on div "Last updated [DATE]" at bounding box center [118, 100] width 24 height 4
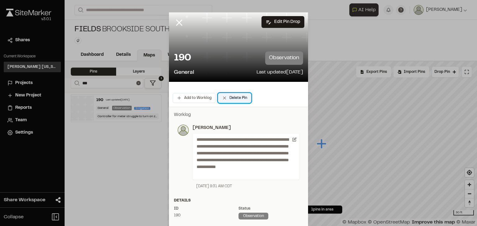
click at [231, 98] on button "Delete Pin" at bounding box center [234, 98] width 33 height 10
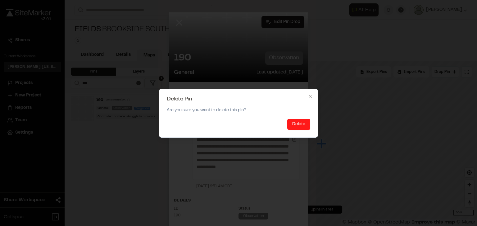
click at [300, 125] on button "Delete" at bounding box center [298, 124] width 23 height 11
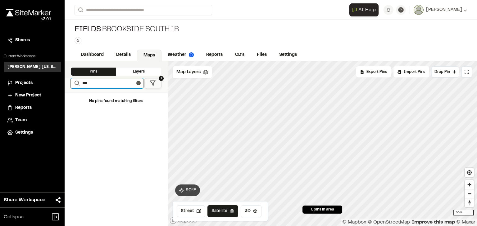
drag, startPoint x: 93, startPoint y: 82, endPoint x: 74, endPoint y: 80, distance: 19.0
click at [74, 80] on form "Search ***" at bounding box center [107, 83] width 72 height 10
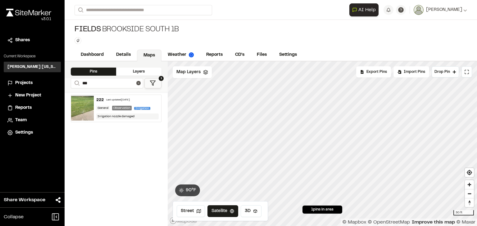
click at [121, 100] on div "Last updated [DATE]" at bounding box center [118, 100] width 24 height 4
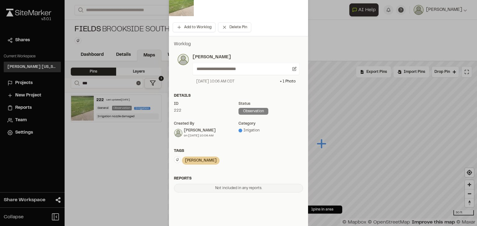
scroll to position [99, 0]
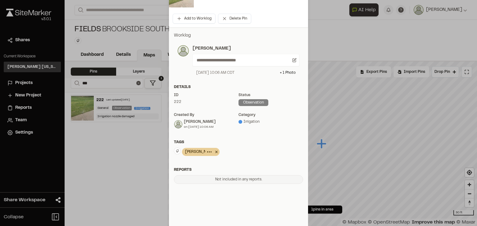
click at [213, 151] on icon at bounding box center [216, 151] width 6 height 7
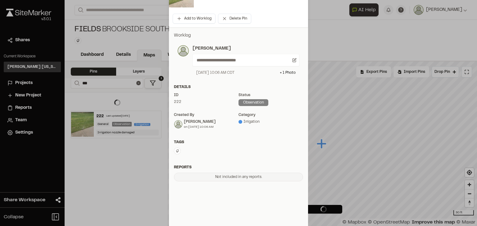
click at [176, 151] on icon at bounding box center [177, 151] width 4 height 4
click at [185, 208] on span "fhq" at bounding box center [209, 209] width 63 height 7
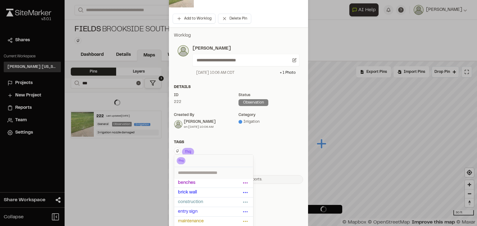
click at [220, 138] on div "**********" at bounding box center [238, 108] width 139 height 162
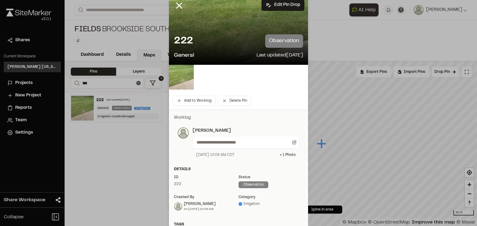
scroll to position [0, 0]
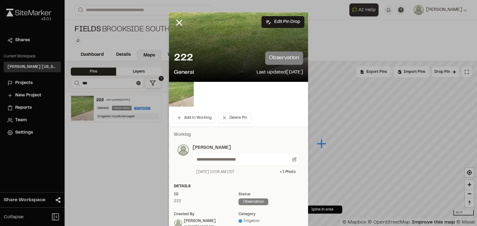
click at [179, 20] on div at bounding box center [238, 113] width 477 height 226
click at [177, 24] on line at bounding box center [179, 22] width 5 height 5
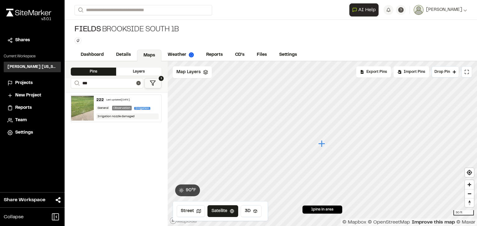
click at [128, 102] on div "222 Last updated [DATE] General Observation Irrigation Irrigation nozzle damaged" at bounding box center [128, 108] width 68 height 27
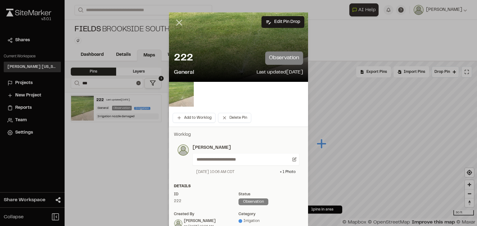
click at [178, 21] on icon at bounding box center [179, 22] width 11 height 11
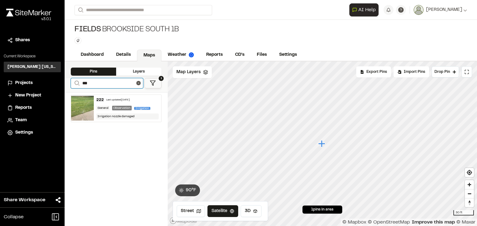
drag, startPoint x: 97, startPoint y: 84, endPoint x: 88, endPoint y: 81, distance: 8.9
click at [88, 81] on input "***" at bounding box center [107, 83] width 72 height 10
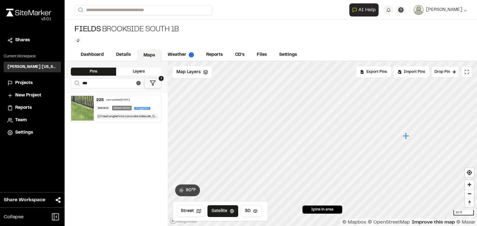
click at [121, 98] on div "Last updated [DATE]" at bounding box center [118, 100] width 24 height 4
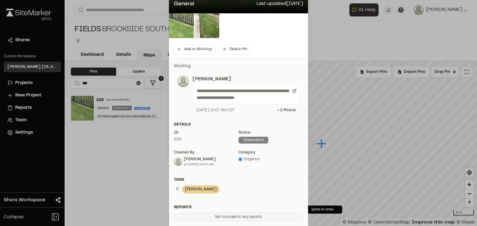
scroll to position [124, 0]
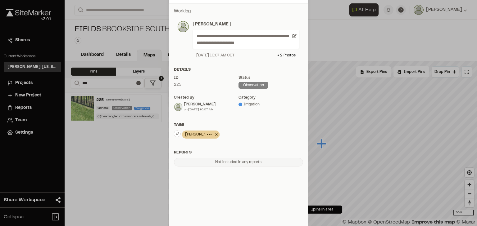
click at [213, 134] on icon at bounding box center [216, 134] width 6 height 7
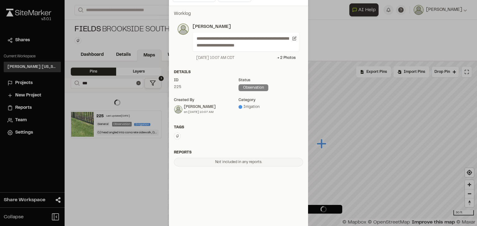
scroll to position [121, 0]
click at [176, 137] on icon at bounding box center [177, 136] width 4 height 4
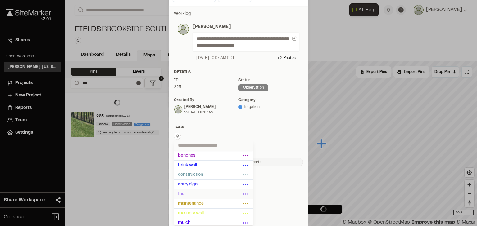
click at [190, 192] on span "fhq" at bounding box center [209, 194] width 63 height 7
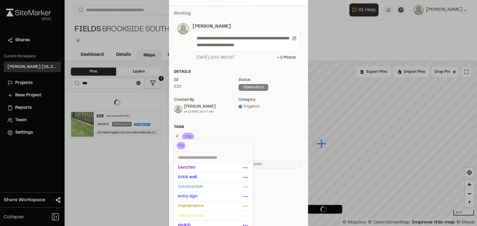
click at [209, 124] on div "Tags" at bounding box center [238, 127] width 129 height 6
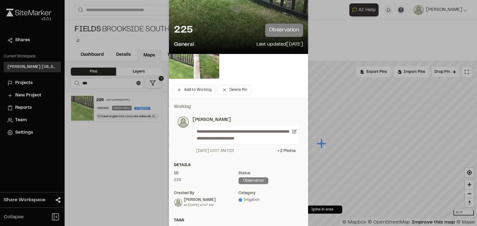
scroll to position [0, 0]
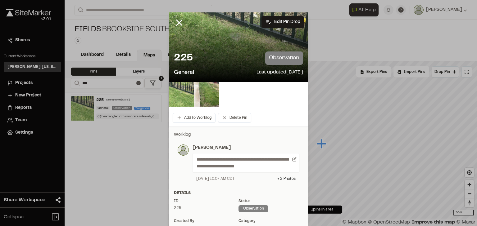
click at [178, 23] on div at bounding box center [238, 113] width 477 height 226
click at [176, 22] on icon at bounding box center [179, 22] width 11 height 11
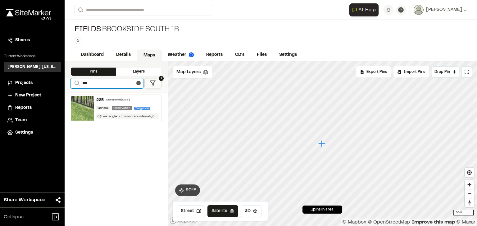
drag, startPoint x: 95, startPoint y: 81, endPoint x: 86, endPoint y: 82, distance: 9.0
click at [86, 82] on input "***" at bounding box center [107, 83] width 72 height 10
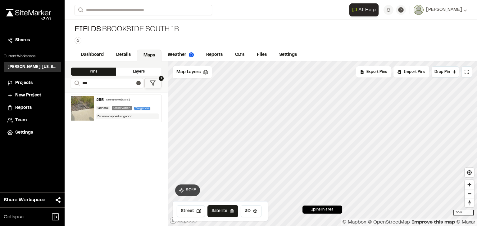
click at [122, 97] on div "255 Last updated [DATE]" at bounding box center [127, 100] width 63 height 6
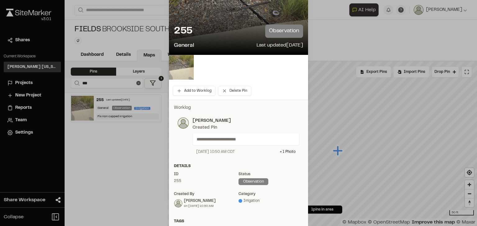
scroll to position [50, 0]
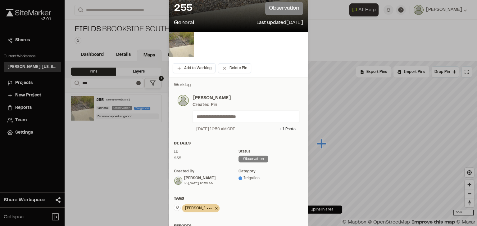
click at [213, 209] on icon at bounding box center [216, 208] width 6 height 7
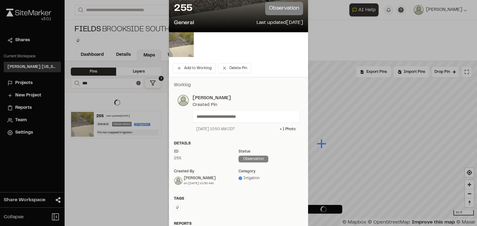
click at [176, 209] on icon at bounding box center [177, 207] width 3 height 3
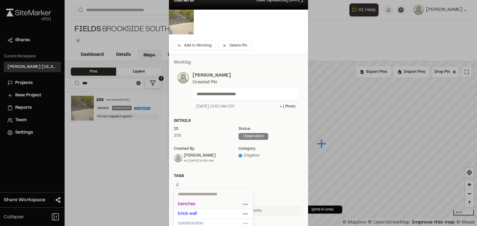
scroll to position [99, 0]
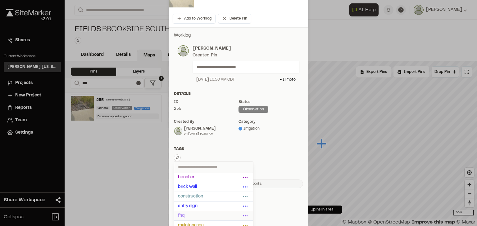
click at [180, 215] on span "fhq" at bounding box center [209, 216] width 63 height 7
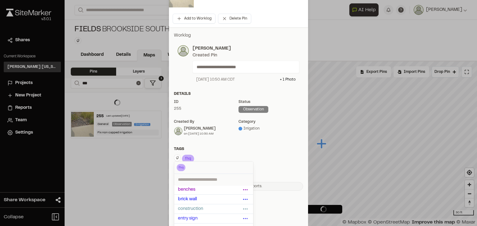
click at [253, 148] on div "Tags" at bounding box center [238, 150] width 129 height 6
click at [200, 144] on div "**********" at bounding box center [238, 111] width 139 height 169
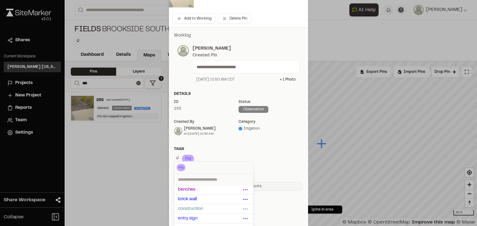
scroll to position [0, 0]
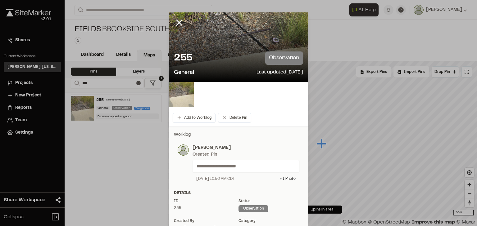
click at [176, 22] on div at bounding box center [238, 113] width 477 height 226
click at [178, 22] on line at bounding box center [179, 22] width 5 height 5
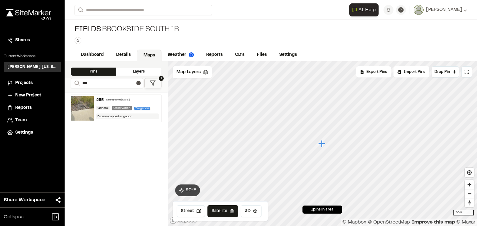
click at [113, 103] on div "255 Last updated [DATE] General Observation Irrigation Fix non capped irrigation" at bounding box center [128, 108] width 68 height 27
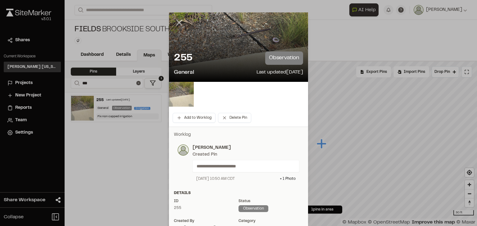
click at [176, 20] on icon at bounding box center [179, 22] width 11 height 11
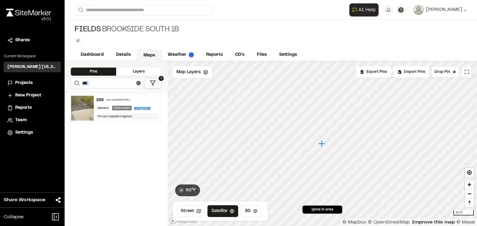
drag, startPoint x: 96, startPoint y: 88, endPoint x: 78, endPoint y: 84, distance: 19.2
click at [78, 84] on div "**********" at bounding box center [116, 85] width 103 height 14
drag, startPoint x: 94, startPoint y: 83, endPoint x: 72, endPoint y: 83, distance: 22.0
click at [72, 83] on form "Search ***" at bounding box center [107, 83] width 72 height 10
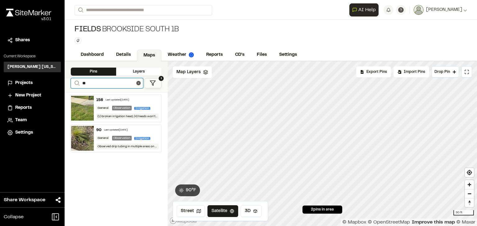
type input "**"
click at [122, 130] on div "Last updated [DATE]" at bounding box center [116, 130] width 24 height 4
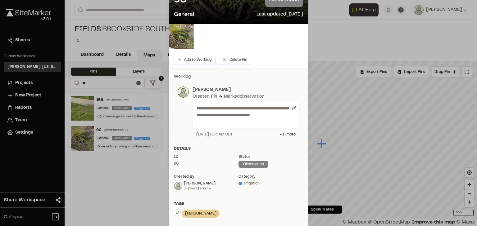
scroll to position [50, 0]
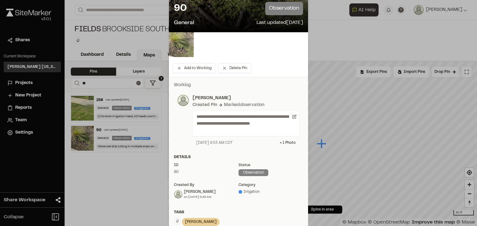
click at [180, 42] on img at bounding box center [181, 44] width 25 height 25
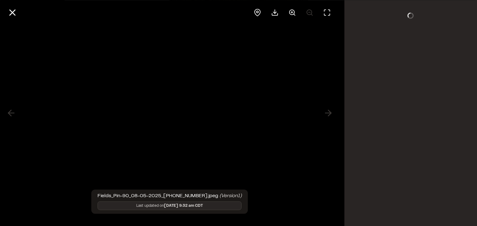
scroll to position [0, 0]
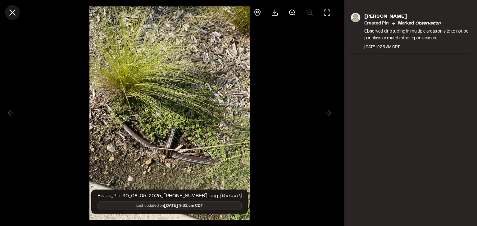
click at [14, 12] on icon at bounding box center [12, 12] width 11 height 11
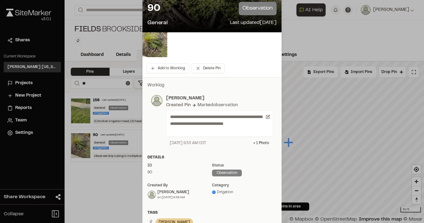
scroll to position [50, 0]
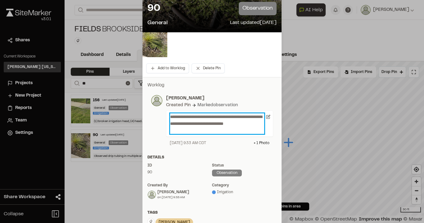
click at [202, 129] on p "**********" at bounding box center [217, 123] width 94 height 20
drag, startPoint x: 192, startPoint y: 129, endPoint x: 162, endPoint y: 112, distance: 33.8
click at [162, 112] on div "**********" at bounding box center [217, 120] width 111 height 51
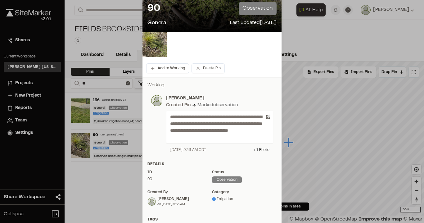
click at [237, 88] on p "Worklog" at bounding box center [211, 85] width 129 height 7
click at [258, 177] on div "Status observation" at bounding box center [244, 177] width 65 height 17
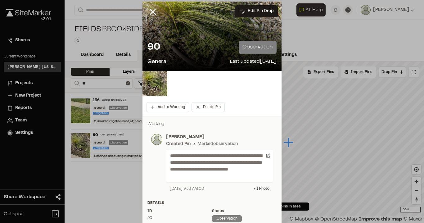
scroll to position [0, 0]
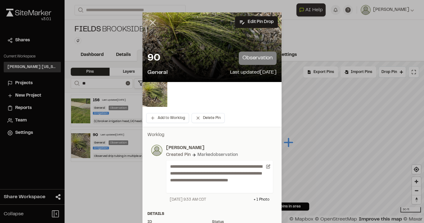
click at [150, 22] on line at bounding box center [152, 22] width 5 height 5
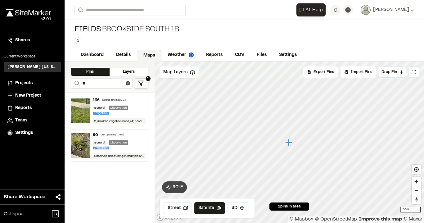
click at [111, 133] on div "Last updated [DATE]" at bounding box center [113, 135] width 24 height 4
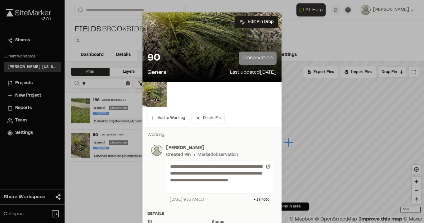
click at [152, 23] on line at bounding box center [152, 22] width 5 height 5
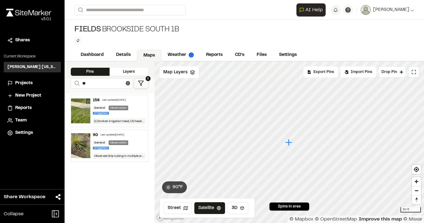
click at [160, 51] on link "Maps" at bounding box center [149, 56] width 25 height 12
drag, startPoint x: 151, startPoint y: 55, endPoint x: 154, endPoint y: 35, distance: 20.2
click at [151, 54] on link "Maps" at bounding box center [149, 56] width 25 height 12
click at [95, 54] on link "Dashboard" at bounding box center [92, 56] width 36 height 12
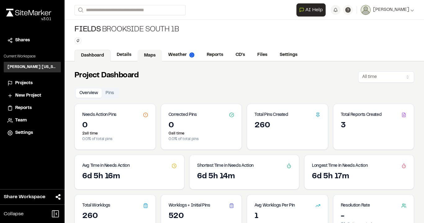
click at [151, 56] on link "Maps" at bounding box center [150, 56] width 25 height 12
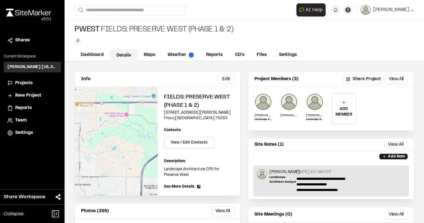
click at [23, 82] on span "Projects" at bounding box center [23, 83] width 17 height 7
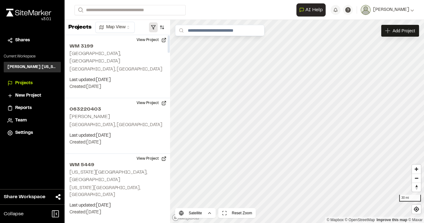
click at [154, 26] on button "button" at bounding box center [153, 27] width 9 height 10
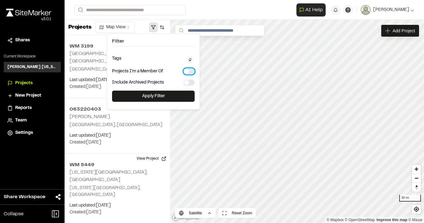
click at [187, 69] on button "button" at bounding box center [188, 71] width 11 height 6
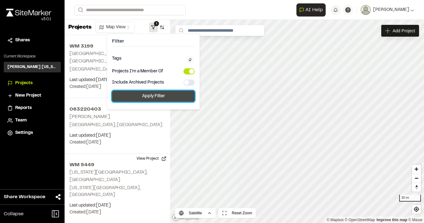
click at [157, 97] on button "Apply Filter" at bounding box center [153, 96] width 83 height 11
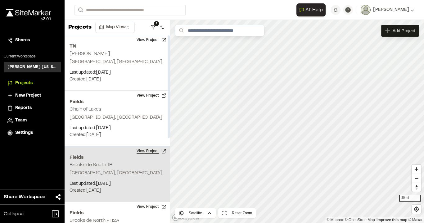
click at [142, 150] on button "View Project" at bounding box center [151, 151] width 37 height 10
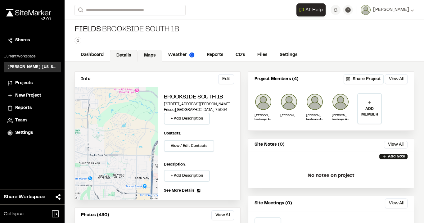
click at [148, 52] on link "Maps" at bounding box center [150, 56] width 25 height 12
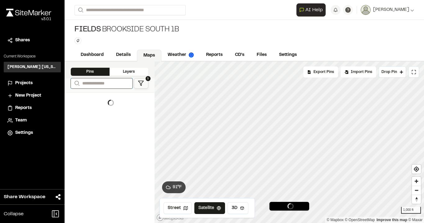
click at [96, 81] on input "Search" at bounding box center [102, 83] width 62 height 10
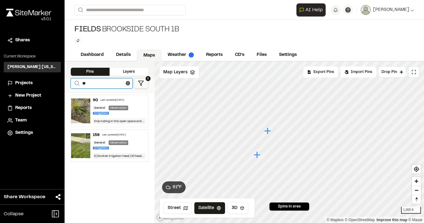
type input "**"
click at [115, 98] on div "Last updated [DATE]" at bounding box center [113, 100] width 24 height 4
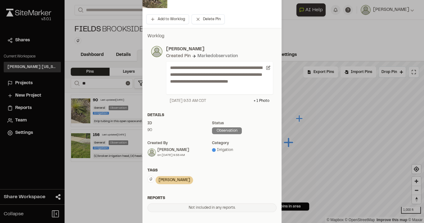
scroll to position [99, 0]
click at [189, 180] on icon at bounding box center [190, 179] width 2 height 2
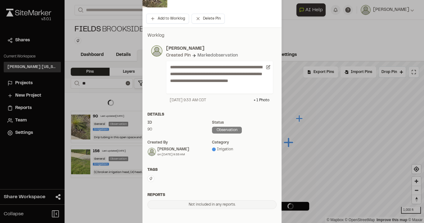
click at [150, 181] on button at bounding box center [150, 178] width 7 height 7
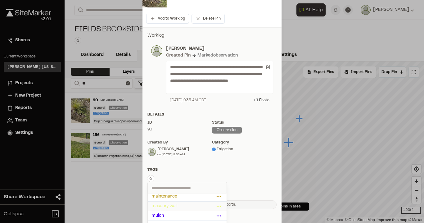
scroll to position [25, 0]
click at [157, 208] on span "fhq" at bounding box center [182, 211] width 63 height 7
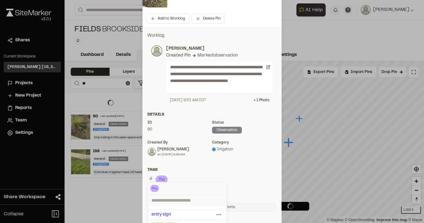
click at [169, 157] on div "Details ID 90 Status observation Created by Samantha Steinkirchner on 08/5/25 a…" at bounding box center [211, 137] width 139 height 50
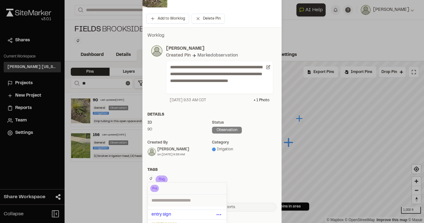
click at [246, 161] on div "Details ID 90 Status observation Created by Samantha Steinkirchner on 08/5/25 a…" at bounding box center [211, 137] width 139 height 50
click at [183, 164] on div "**********" at bounding box center [211, 121] width 139 height 189
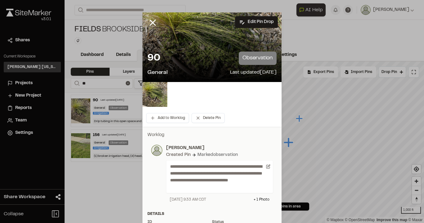
click at [148, 23] on div at bounding box center [212, 111] width 424 height 223
click at [151, 23] on line at bounding box center [152, 22] width 5 height 5
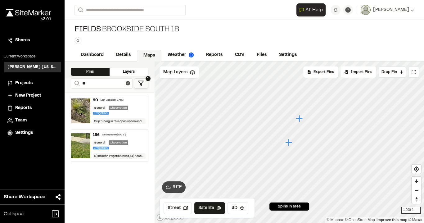
click at [117, 100] on div "Last updated [DATE]" at bounding box center [113, 100] width 24 height 4
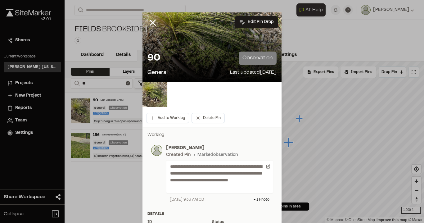
click at [152, 22] on icon at bounding box center [152, 22] width 11 height 11
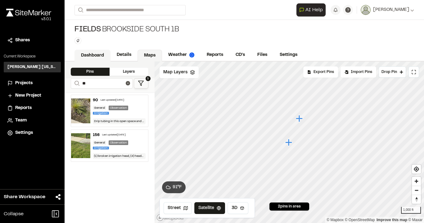
click at [86, 52] on link "Dashboard" at bounding box center [92, 56] width 36 height 12
